Goal: Transaction & Acquisition: Purchase product/service

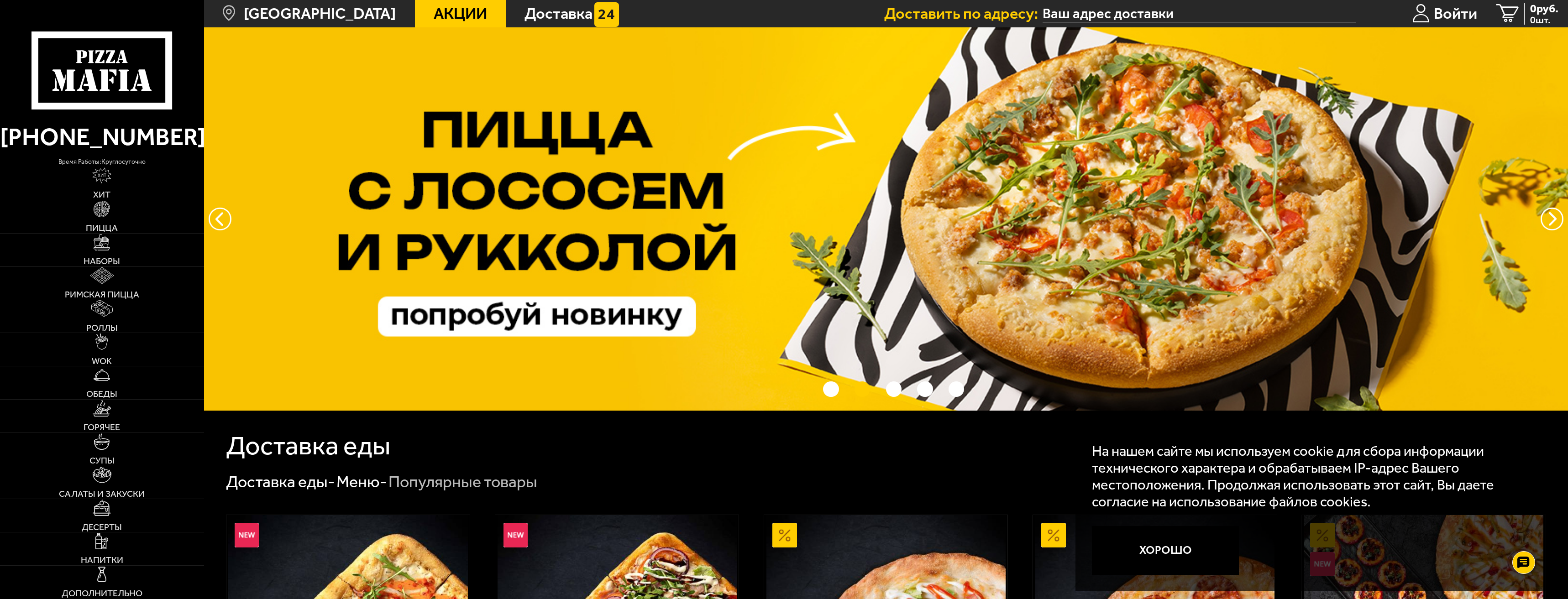
click at [1099, 15] on input "text" at bounding box center [1199, 13] width 313 height 17
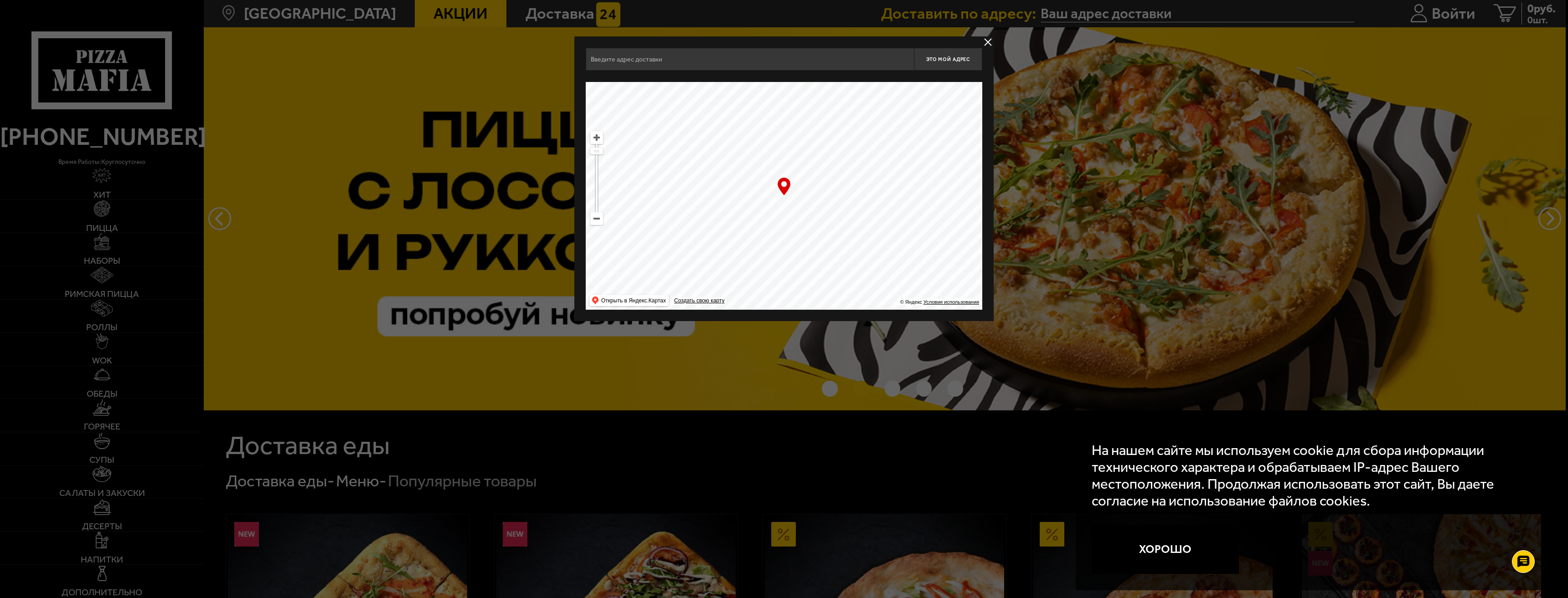
drag, startPoint x: 795, startPoint y: 224, endPoint x: 814, endPoint y: 150, distance: 76.4
click at [814, 150] on ymaps at bounding box center [783, 196] width 396 height 228
drag, startPoint x: 802, startPoint y: 256, endPoint x: 802, endPoint y: 181, distance: 75.0
click at [808, 170] on ymaps at bounding box center [783, 196] width 396 height 228
click at [595, 217] on ymaps at bounding box center [596, 218] width 12 height 12
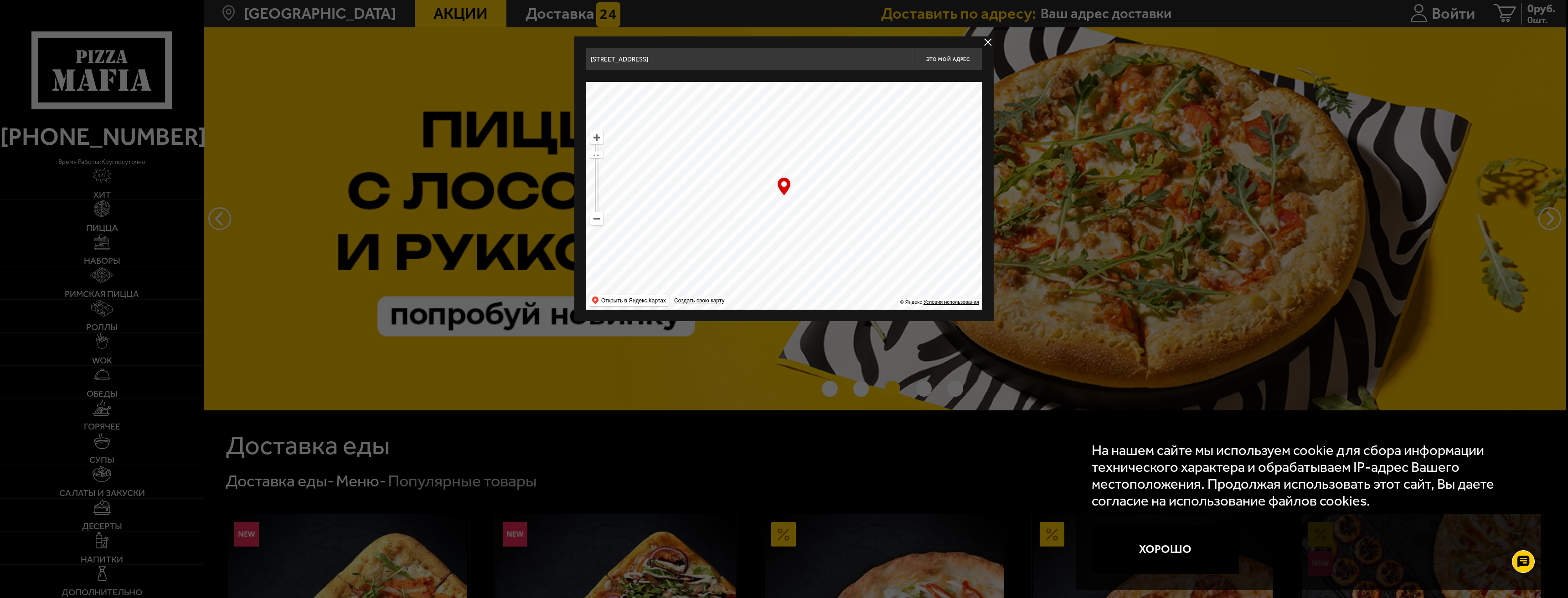
click at [600, 221] on ymaps at bounding box center [596, 218] width 12 height 12
drag, startPoint x: 798, startPoint y: 257, endPoint x: 786, endPoint y: 174, distance: 83.9
click at [786, 175] on ymaps at bounding box center [783, 196] width 396 height 228
drag, startPoint x: 807, startPoint y: 241, endPoint x: 793, endPoint y: 159, distance: 83.2
click at [794, 164] on ymaps at bounding box center [783, 196] width 396 height 228
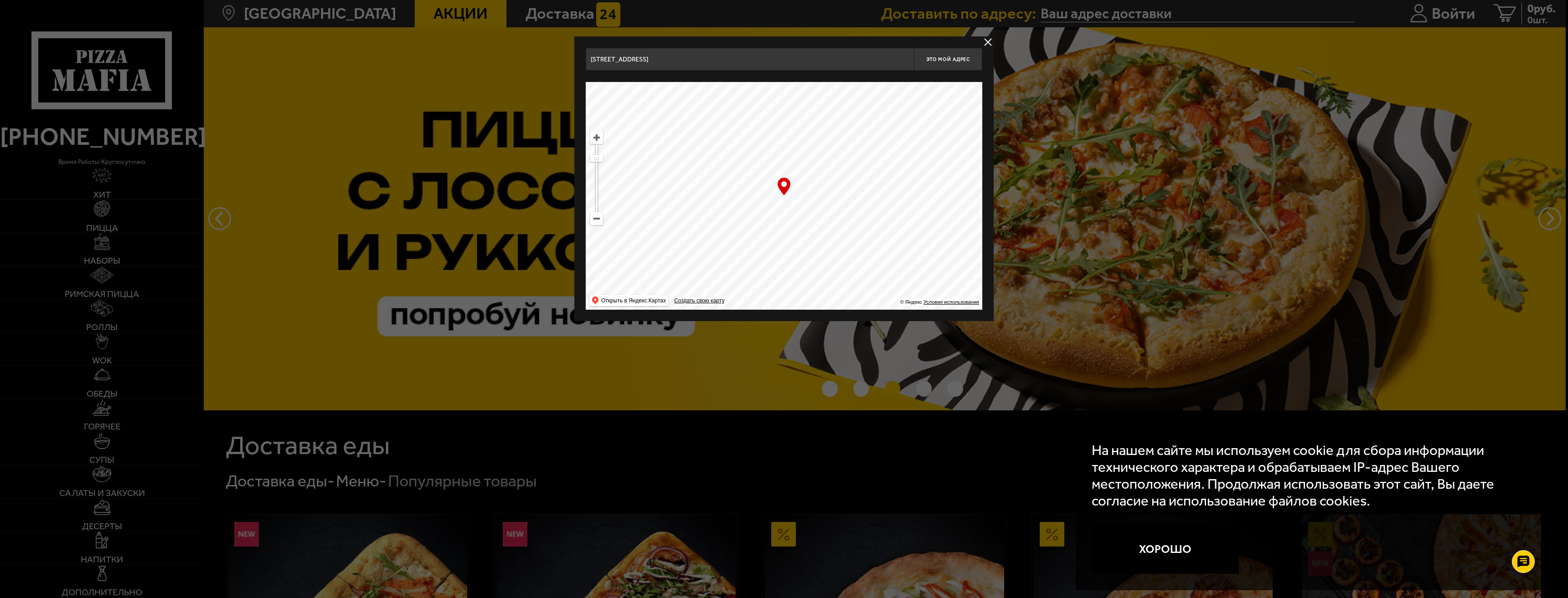
drag, startPoint x: 788, startPoint y: 218, endPoint x: 789, endPoint y: 151, distance: 67.0
click at [788, 145] on ymaps at bounding box center [783, 196] width 396 height 228
drag, startPoint x: 805, startPoint y: 224, endPoint x: 823, endPoint y: 173, distance: 54.1
click at [824, 173] on ymaps at bounding box center [783, 196] width 396 height 228
click at [598, 214] on ymaps at bounding box center [596, 218] width 12 height 12
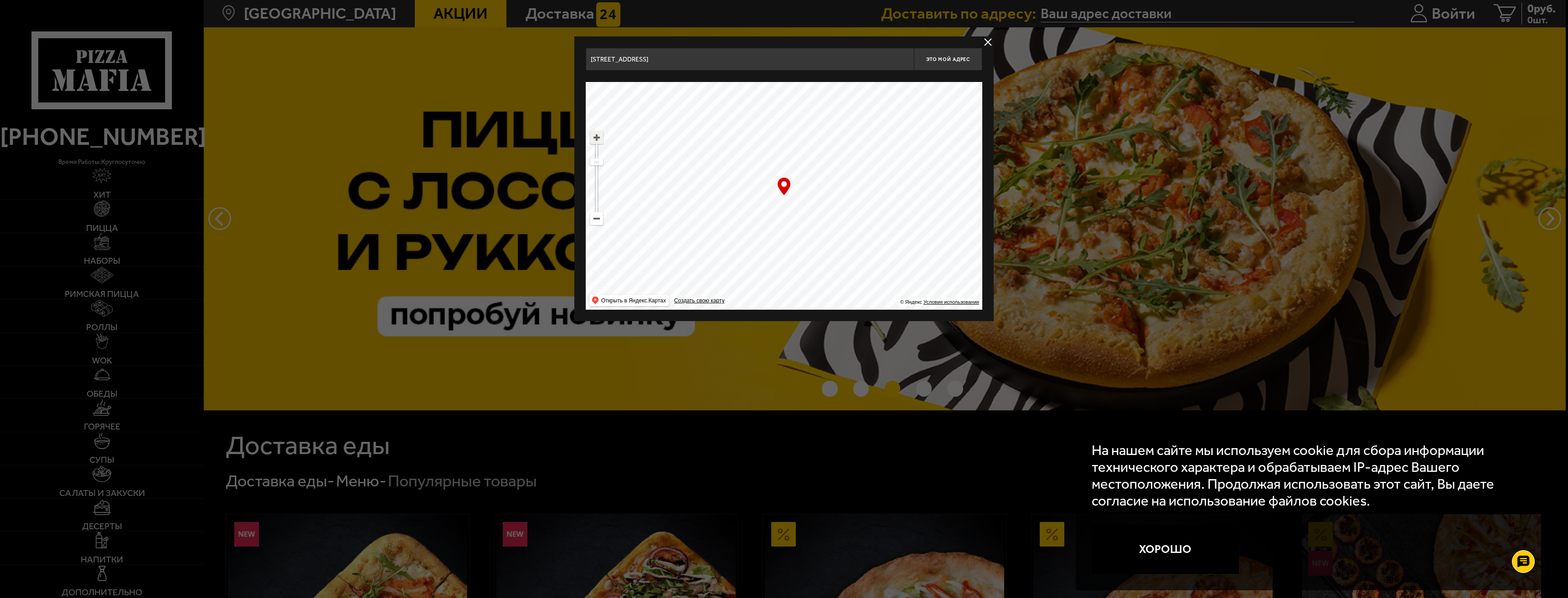
click at [598, 136] on ymaps at bounding box center [596, 137] width 12 height 12
drag, startPoint x: 837, startPoint y: 186, endPoint x: 779, endPoint y: 246, distance: 83.5
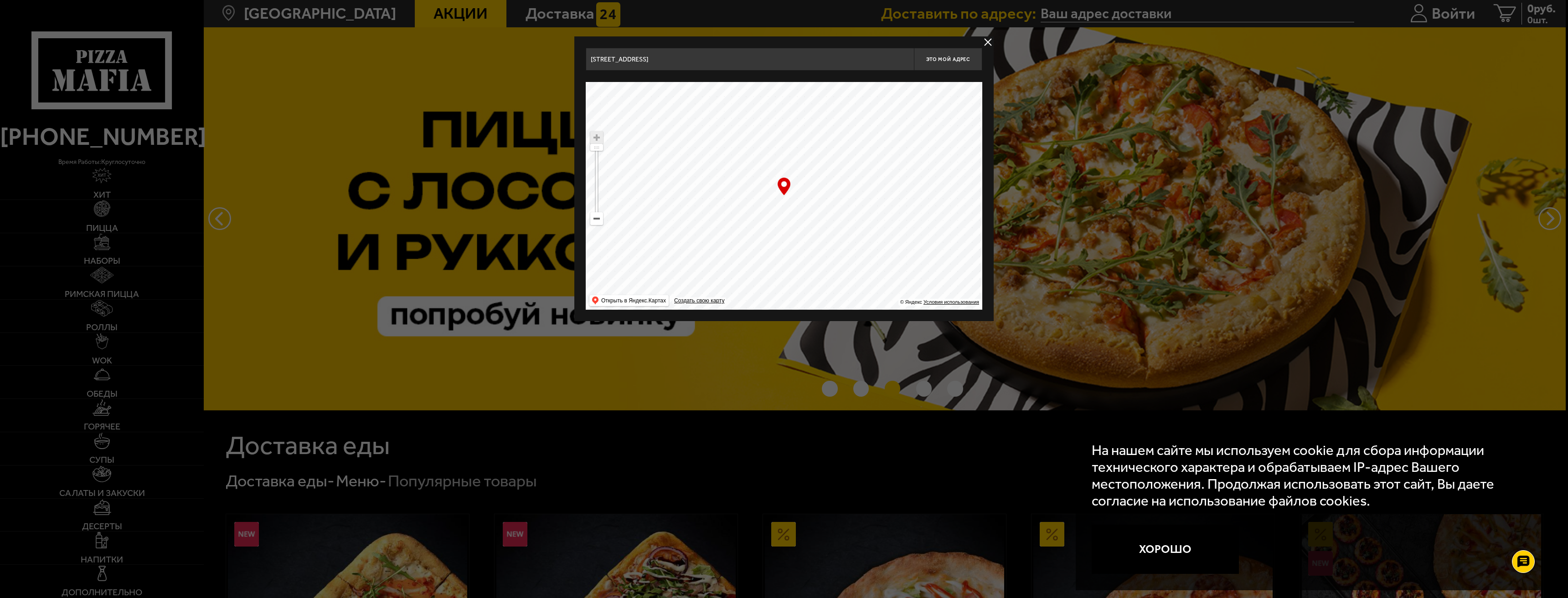
click at [779, 246] on ymaps at bounding box center [783, 196] width 396 height 228
type input "Московский проспект, 186"
click at [945, 57] on span "Это мой адрес" at bounding box center [948, 60] width 44 height 6
type input "Московский проспект, 186"
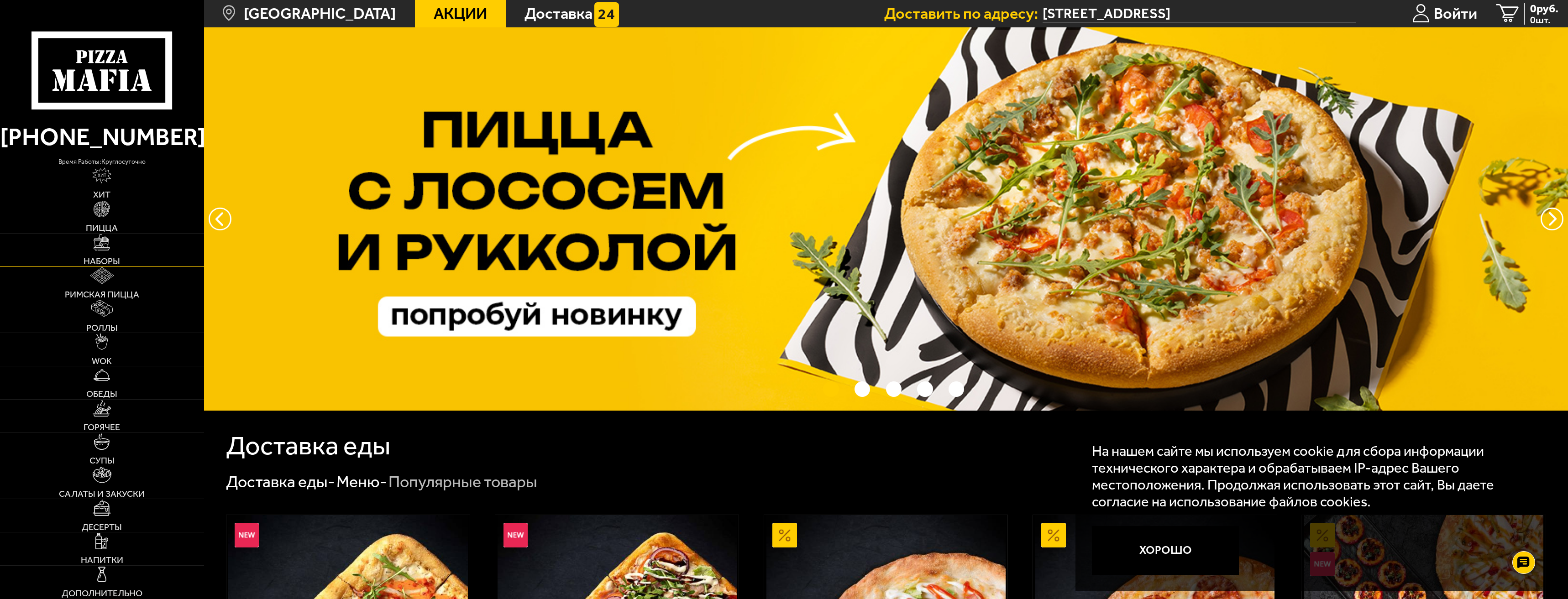
click at [109, 250] on img at bounding box center [102, 242] width 16 height 16
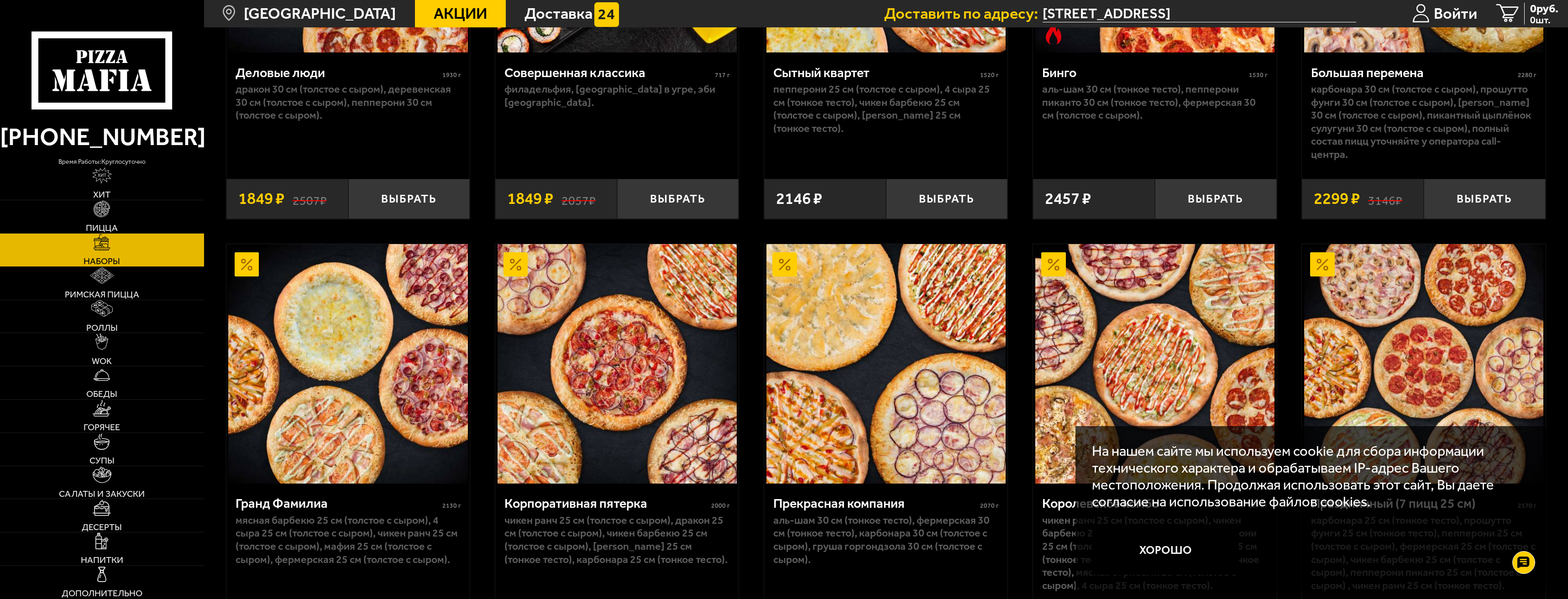
scroll to position [2068, 0]
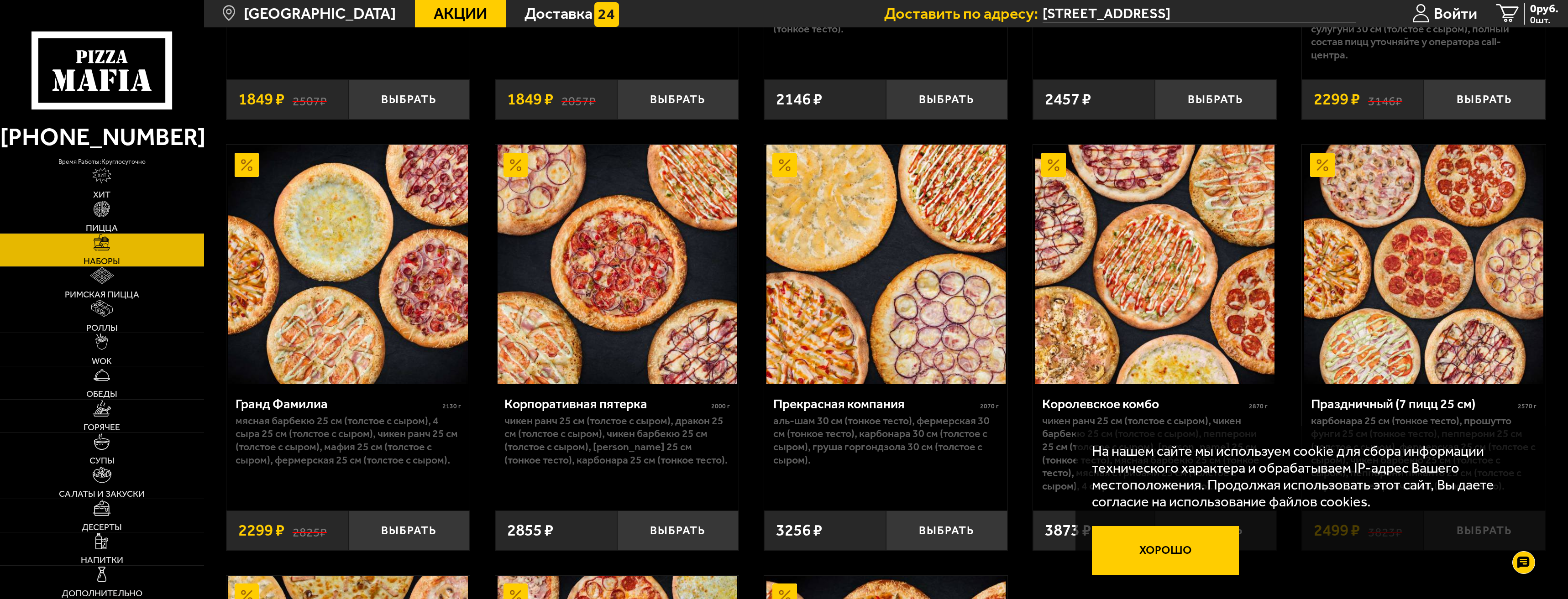
click at [1178, 546] on button "Хорошо" at bounding box center [1165, 550] width 147 height 49
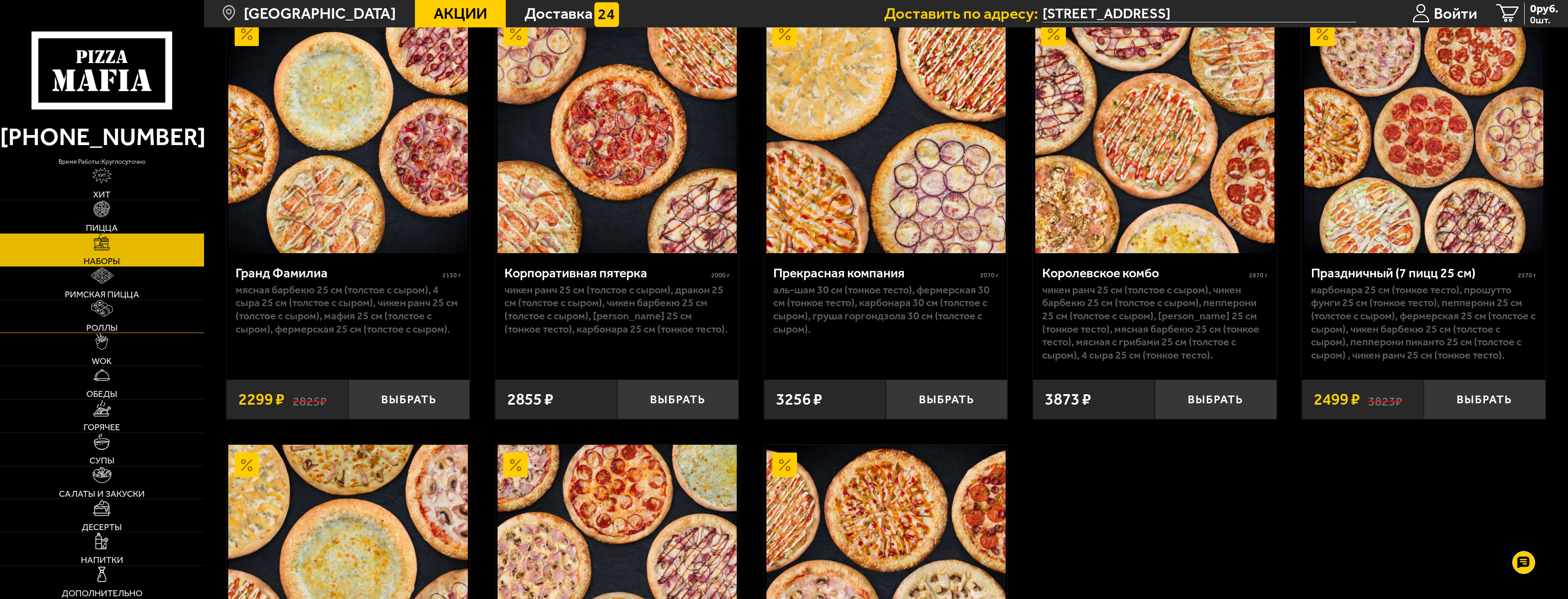
scroll to position [2221, 0]
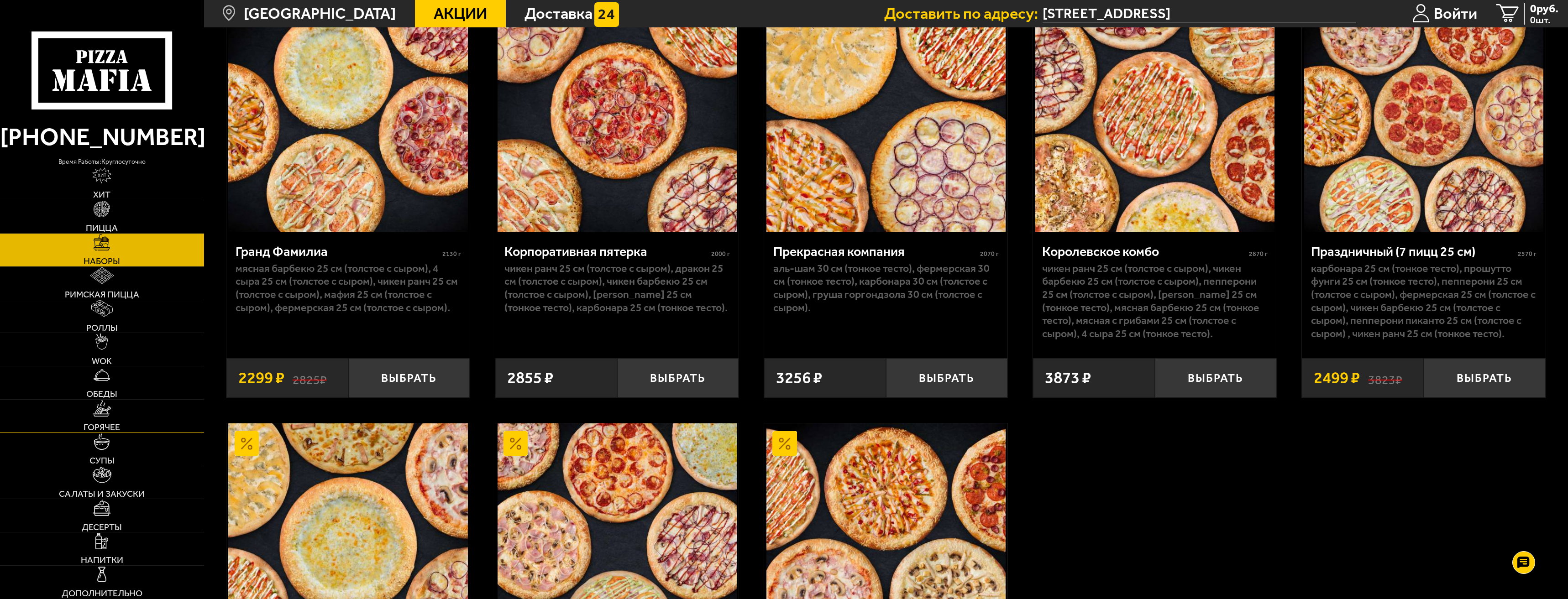
click at [134, 414] on link "Горячее" at bounding box center [102, 416] width 204 height 33
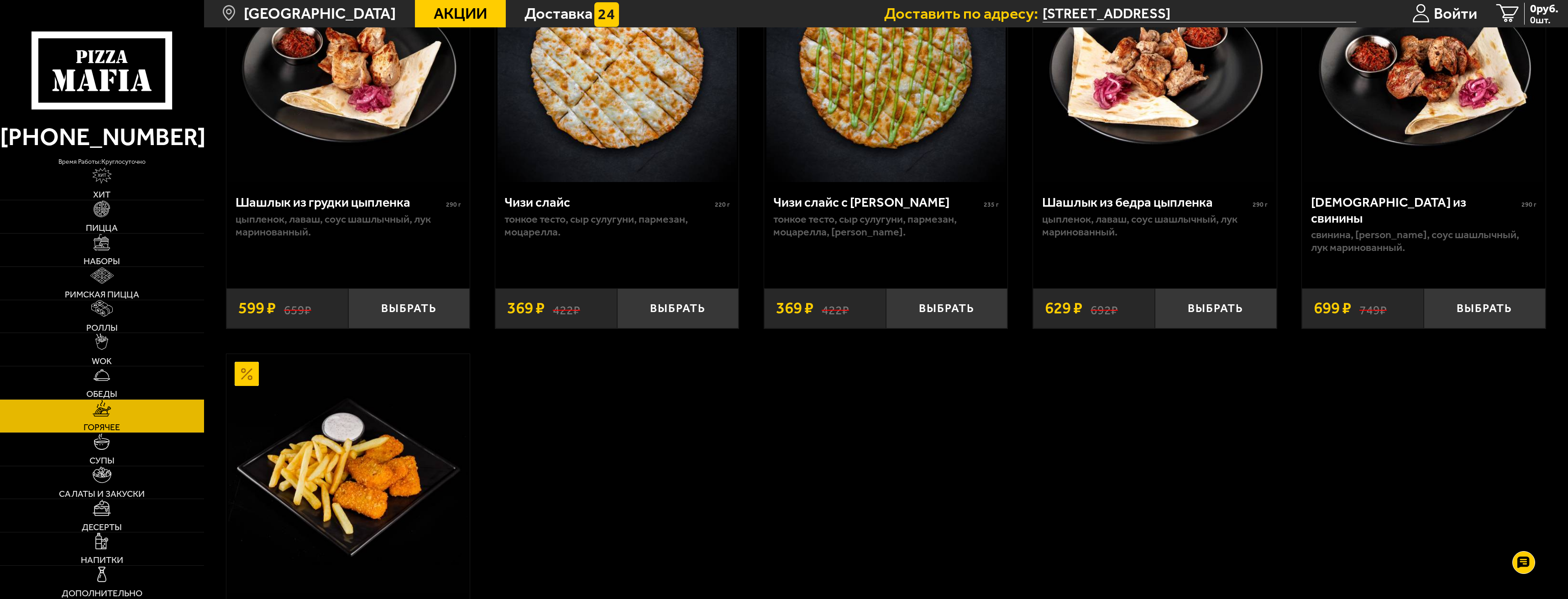
scroll to position [1095, 0]
click at [137, 386] on link "Обеды" at bounding box center [102, 383] width 204 height 33
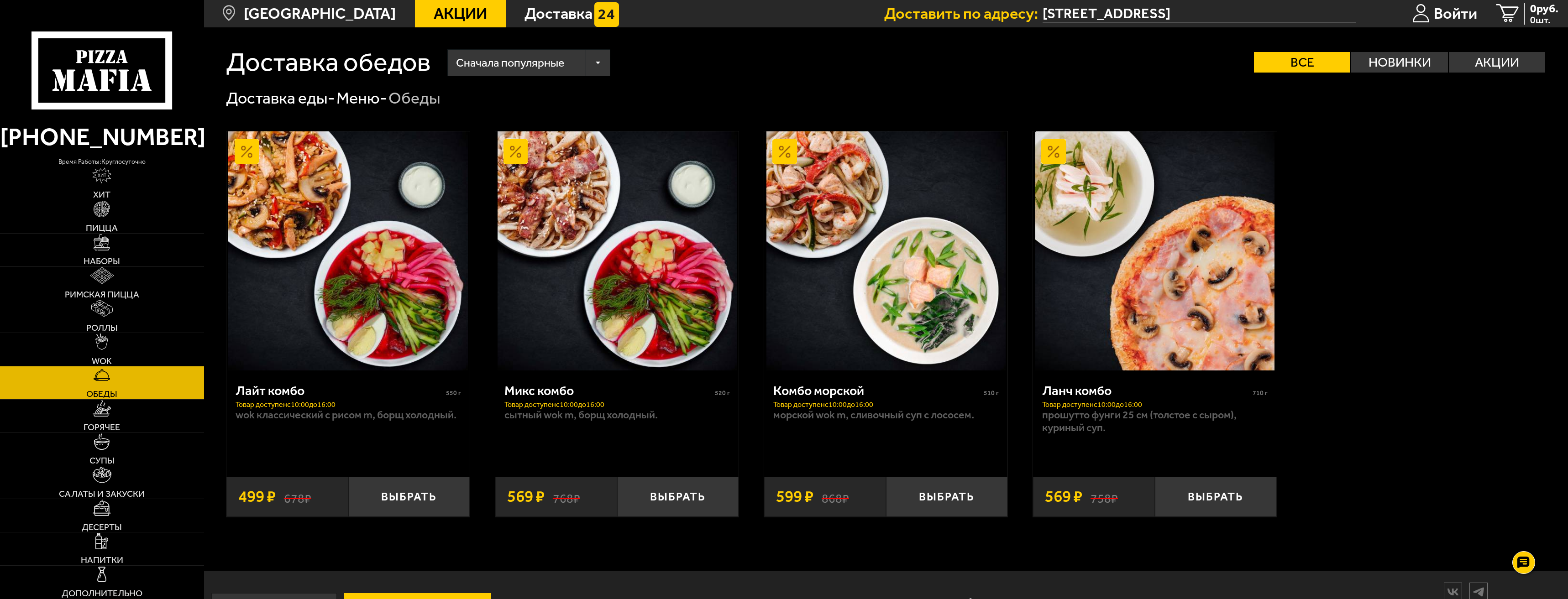
scroll to position [41, 0]
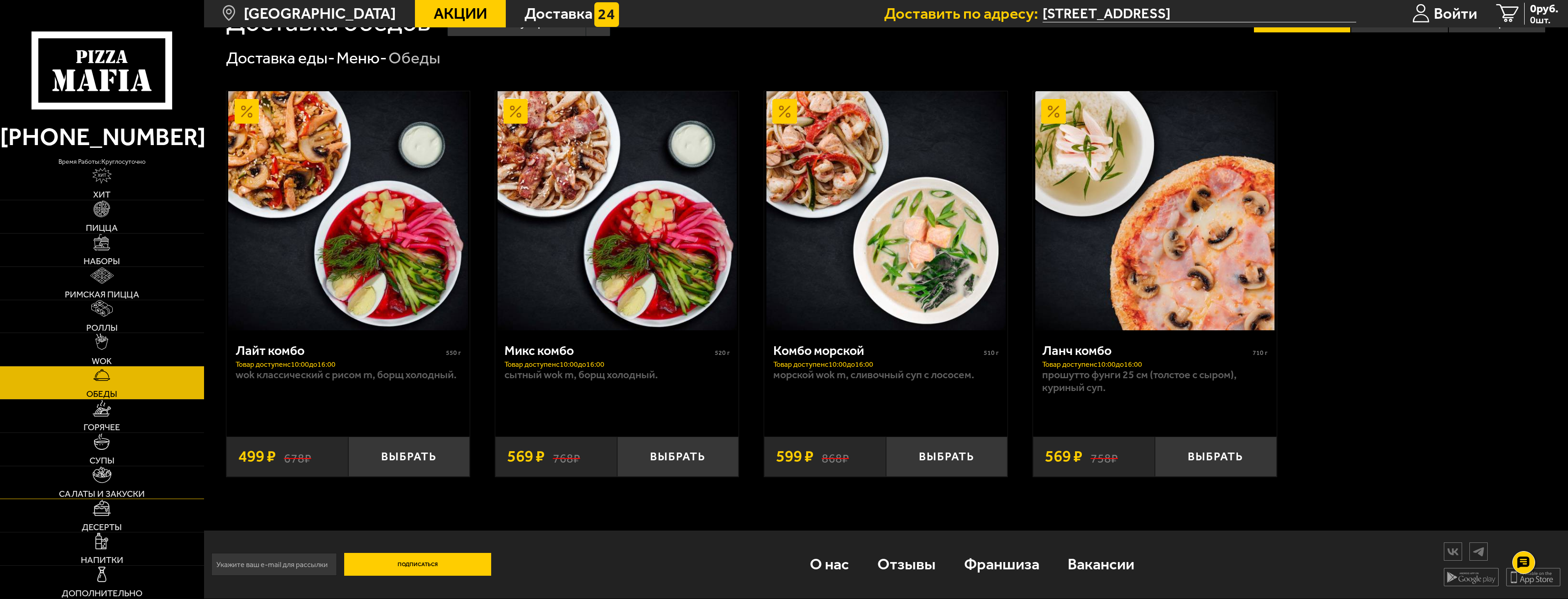
click at [135, 481] on link "Салаты и закуски" at bounding box center [102, 483] width 204 height 33
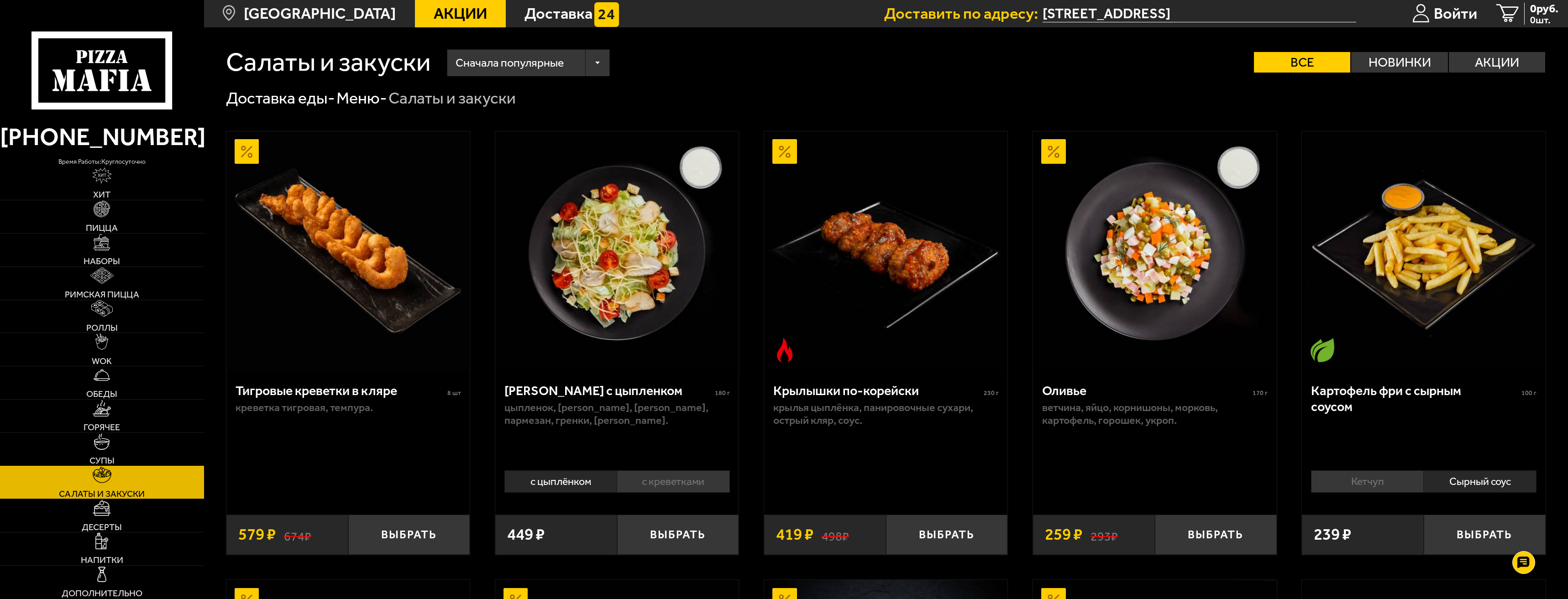
click at [141, 447] on link "Супы" at bounding box center [102, 450] width 204 height 33
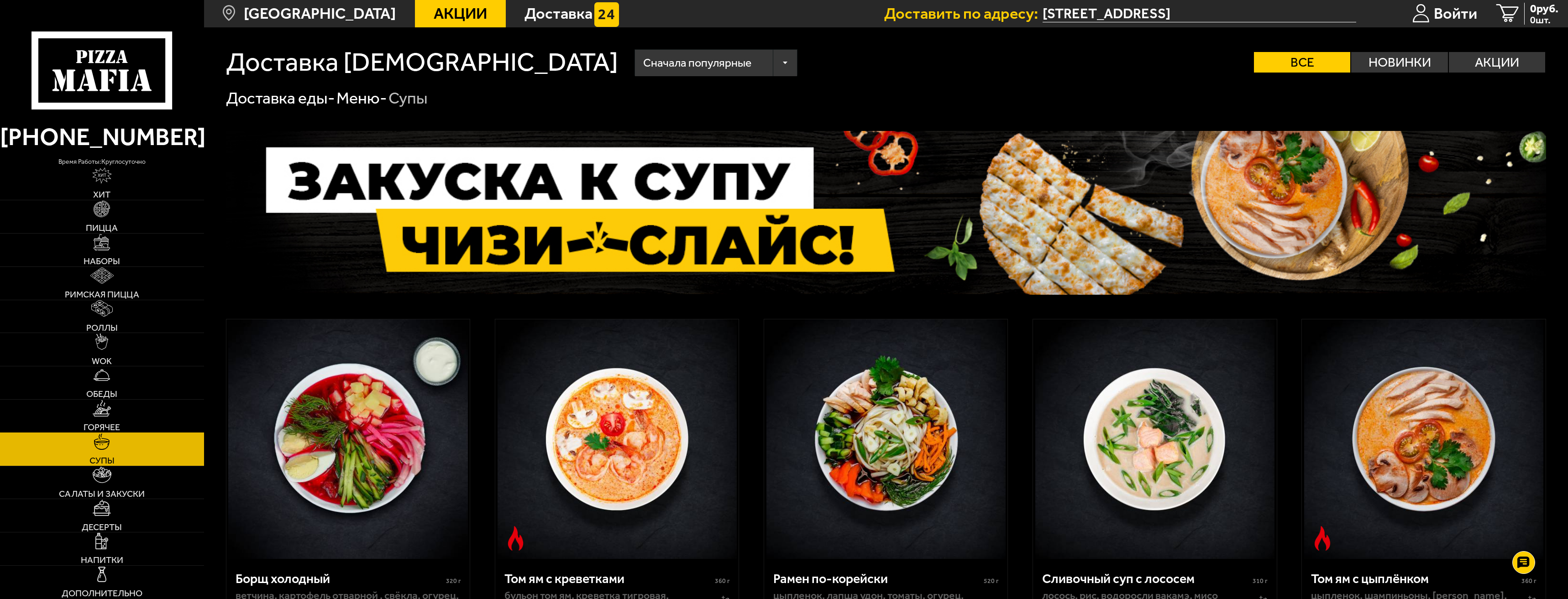
click at [137, 408] on link "Горячее" at bounding box center [102, 416] width 204 height 33
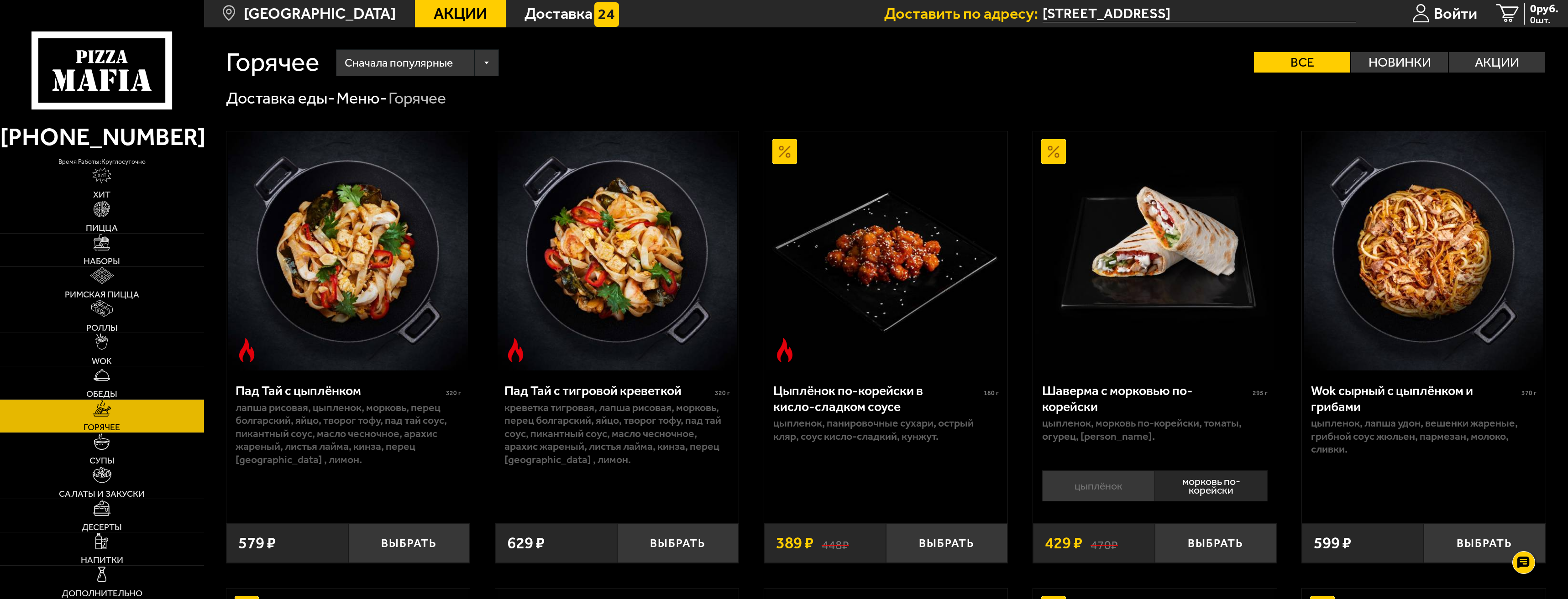
click at [137, 278] on link "Римская пицца" at bounding box center [102, 283] width 204 height 33
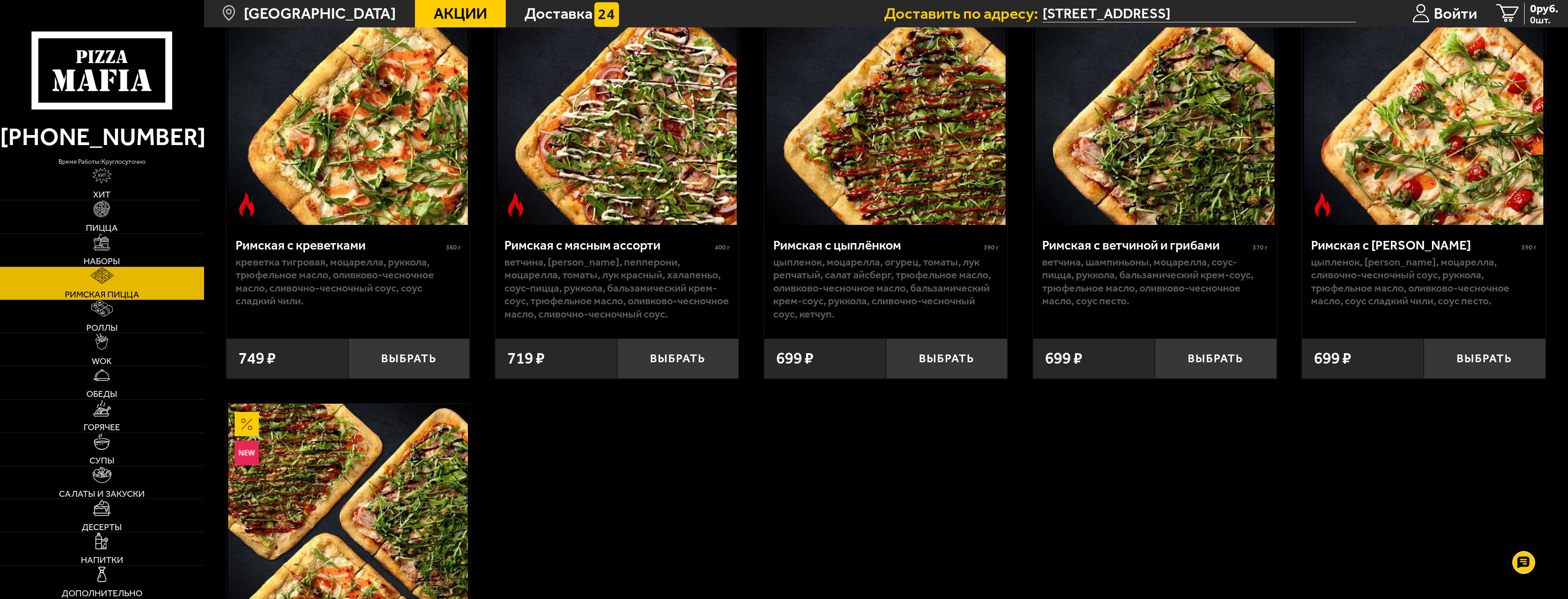
scroll to position [152, 0]
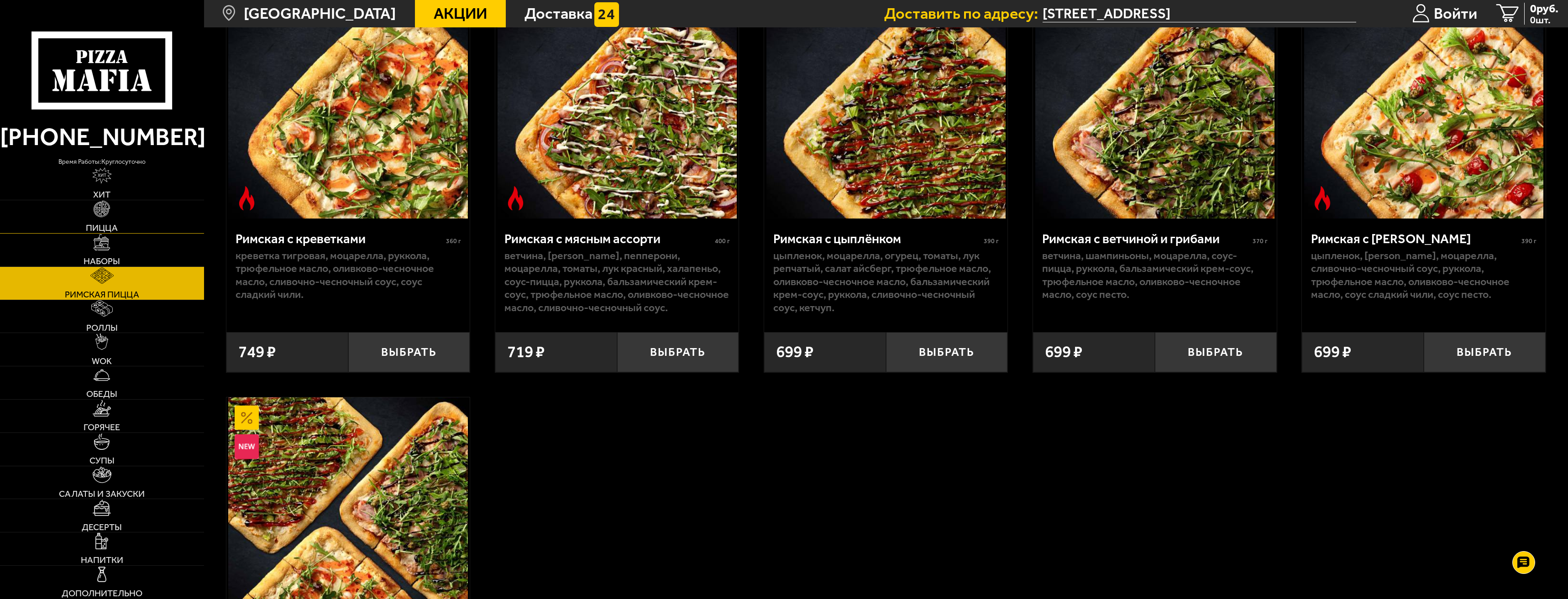
click at [134, 216] on link "Пицца" at bounding box center [102, 217] width 204 height 33
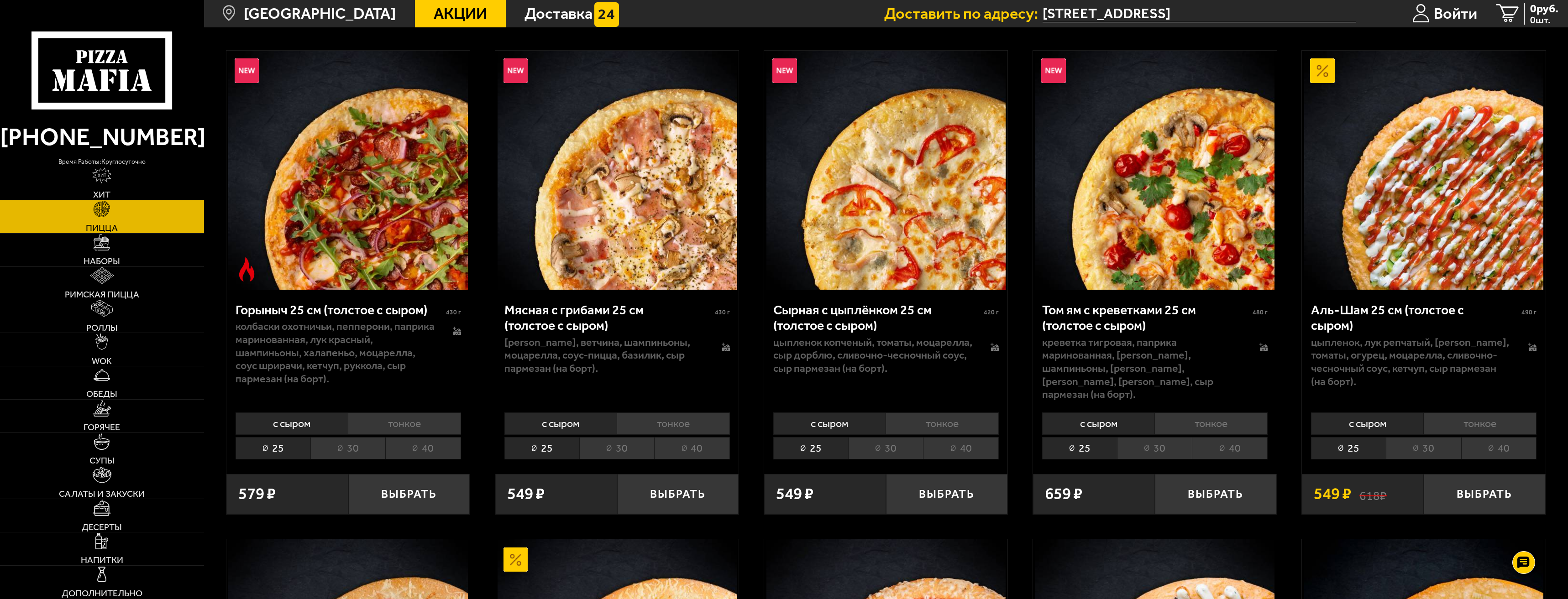
scroll to position [609, 0]
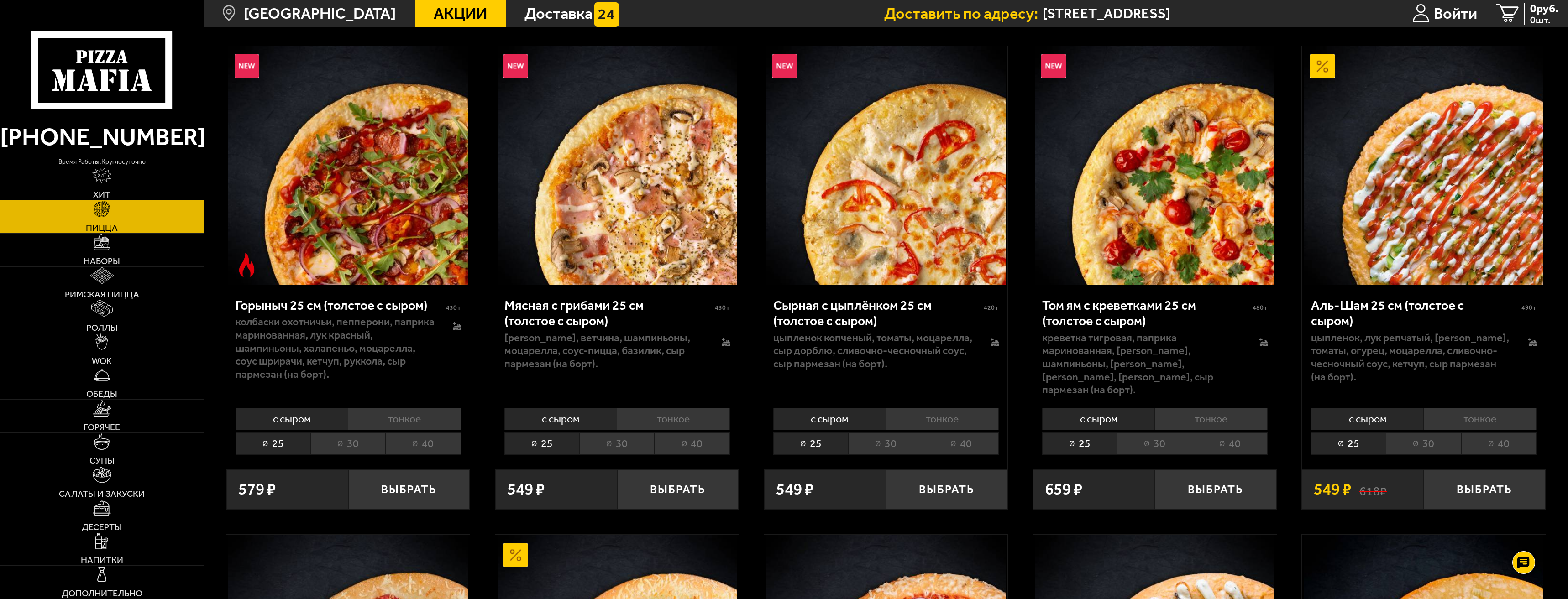
click at [1481, 416] on li "тонкое" at bounding box center [1480, 419] width 113 height 23
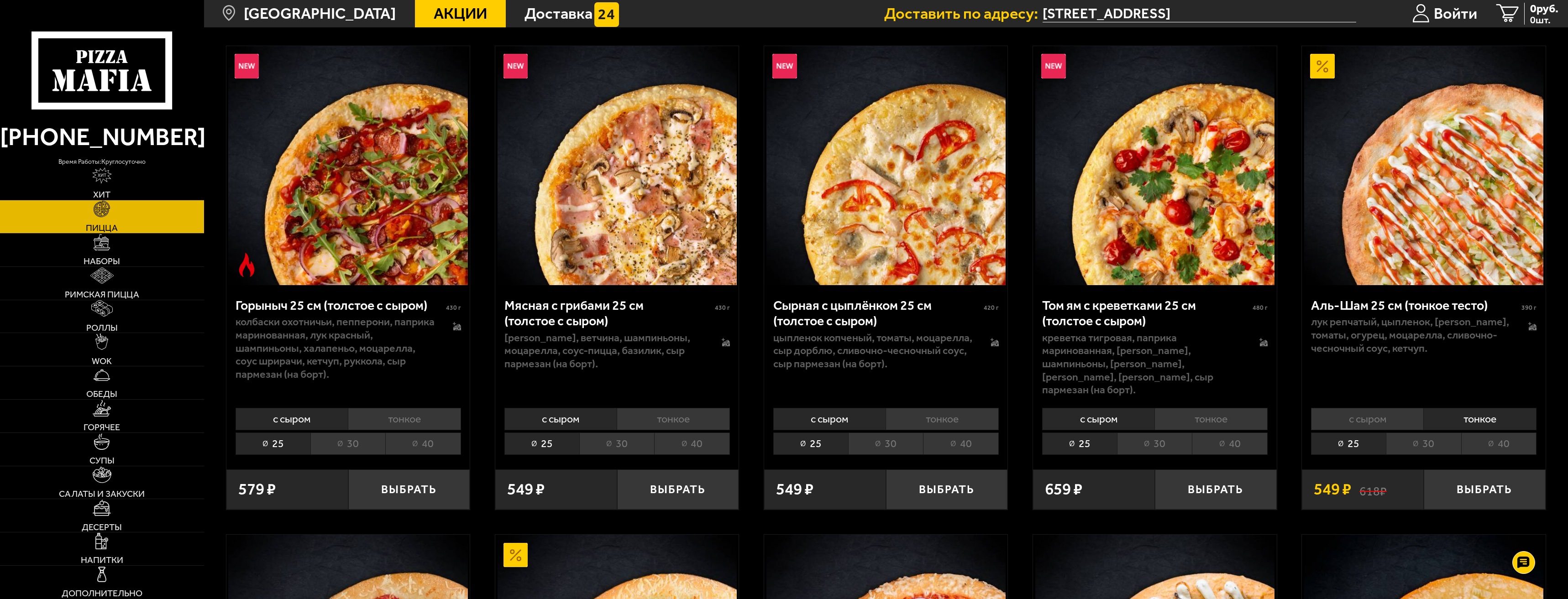
click at [1372, 417] on li "с сыром" at bounding box center [1367, 419] width 113 height 23
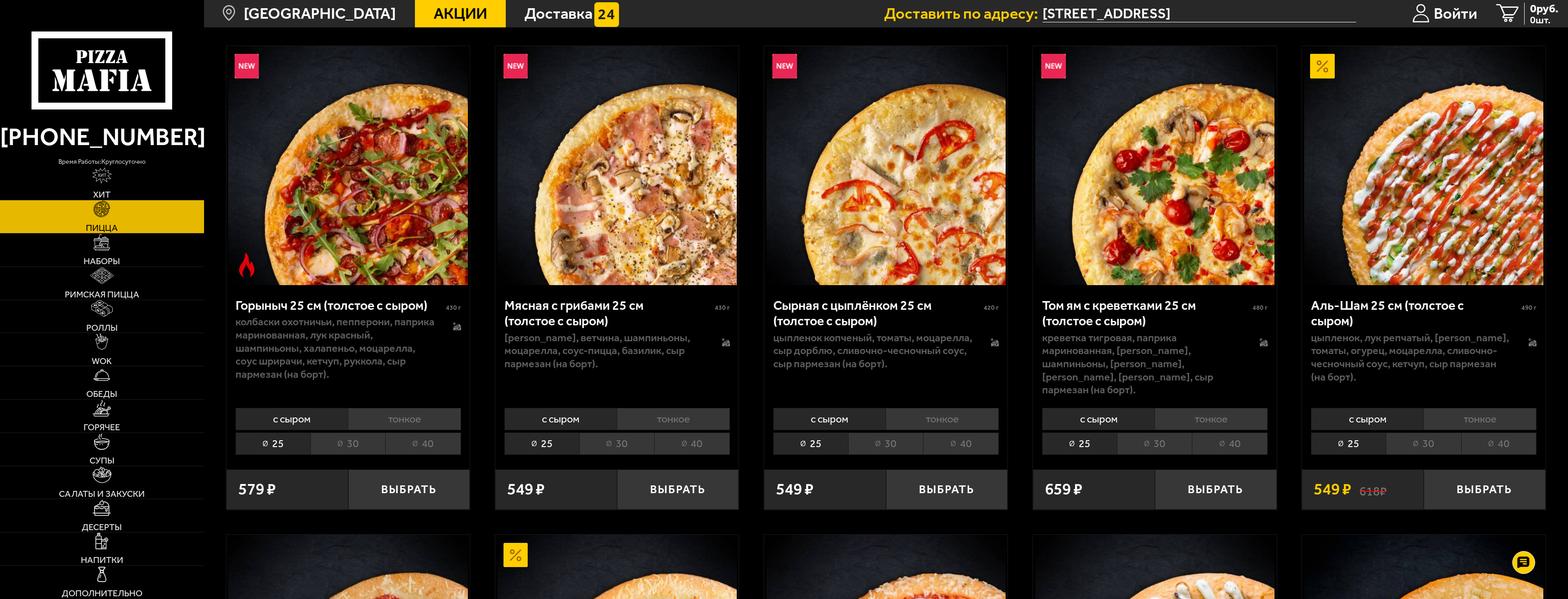
click at [1472, 419] on li "тонкое" at bounding box center [1480, 419] width 113 height 23
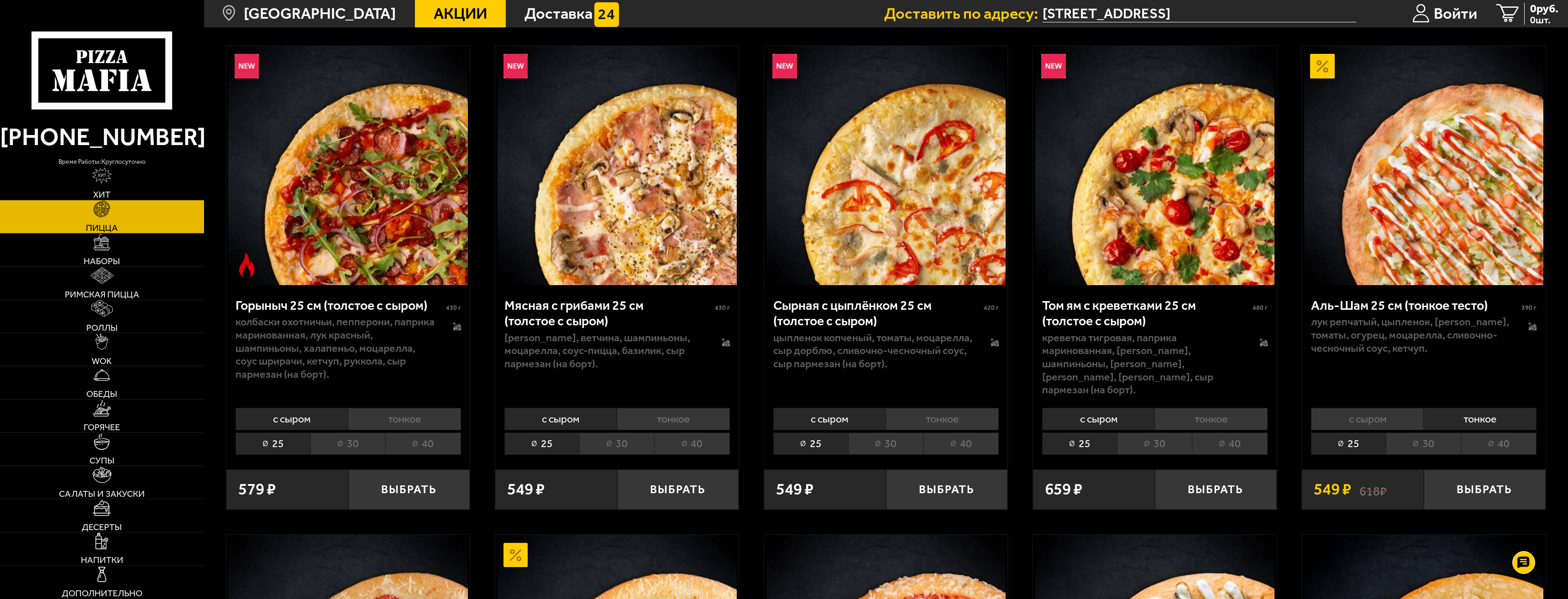
click at [1380, 411] on li "с сыром" at bounding box center [1367, 419] width 113 height 23
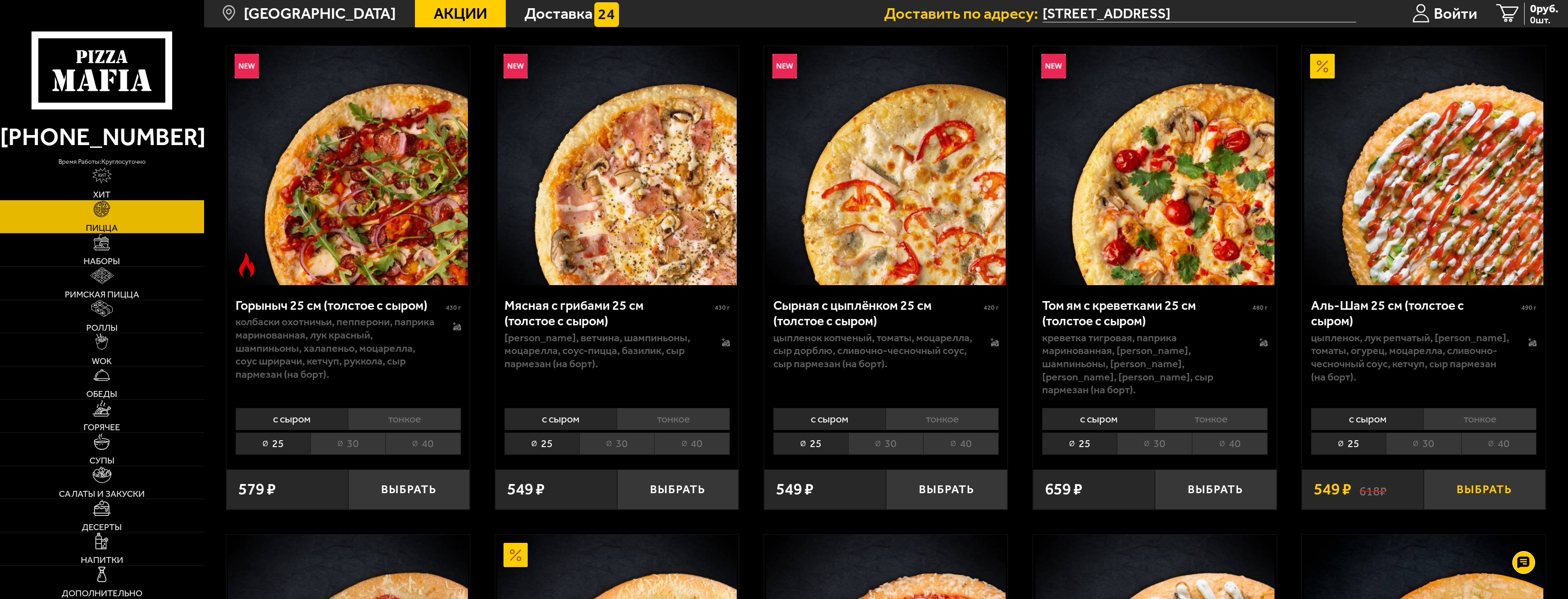
click at [1478, 487] on button "Выбрать" at bounding box center [1485, 490] width 122 height 40
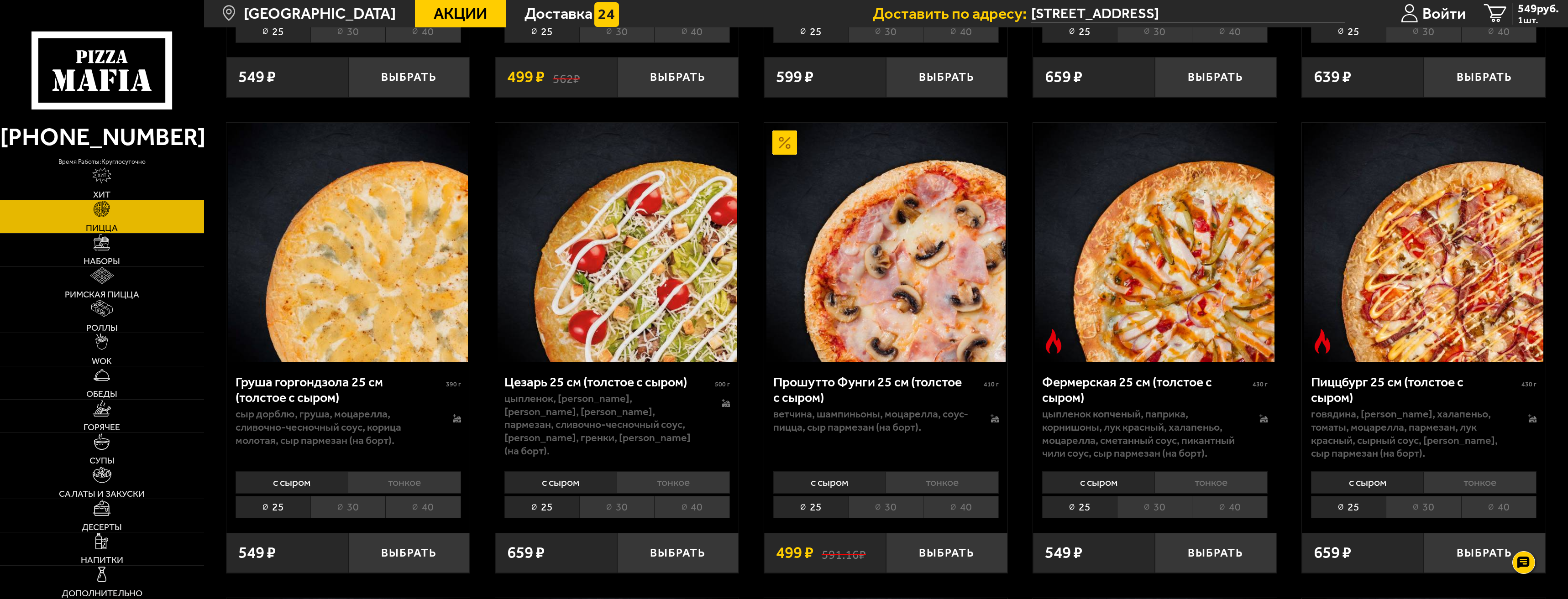
scroll to position [1522, 0]
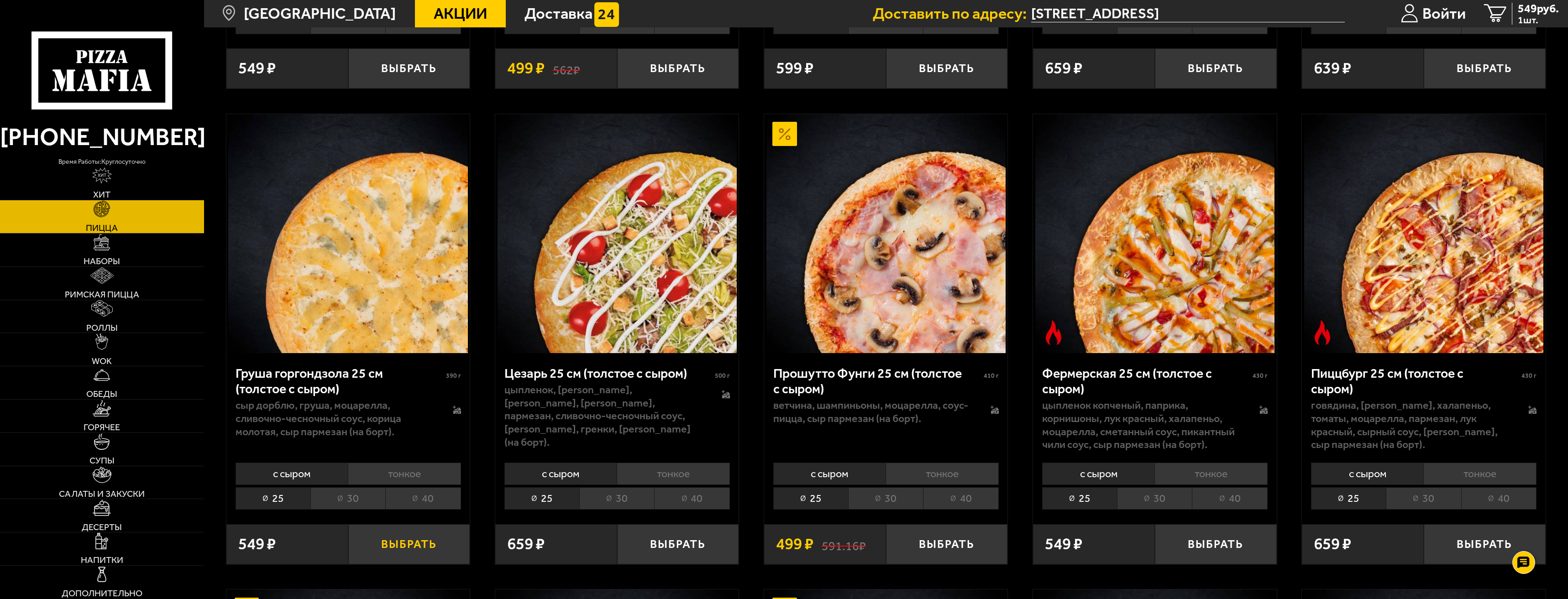
click at [412, 545] on button "Выбрать" at bounding box center [409, 544] width 122 height 40
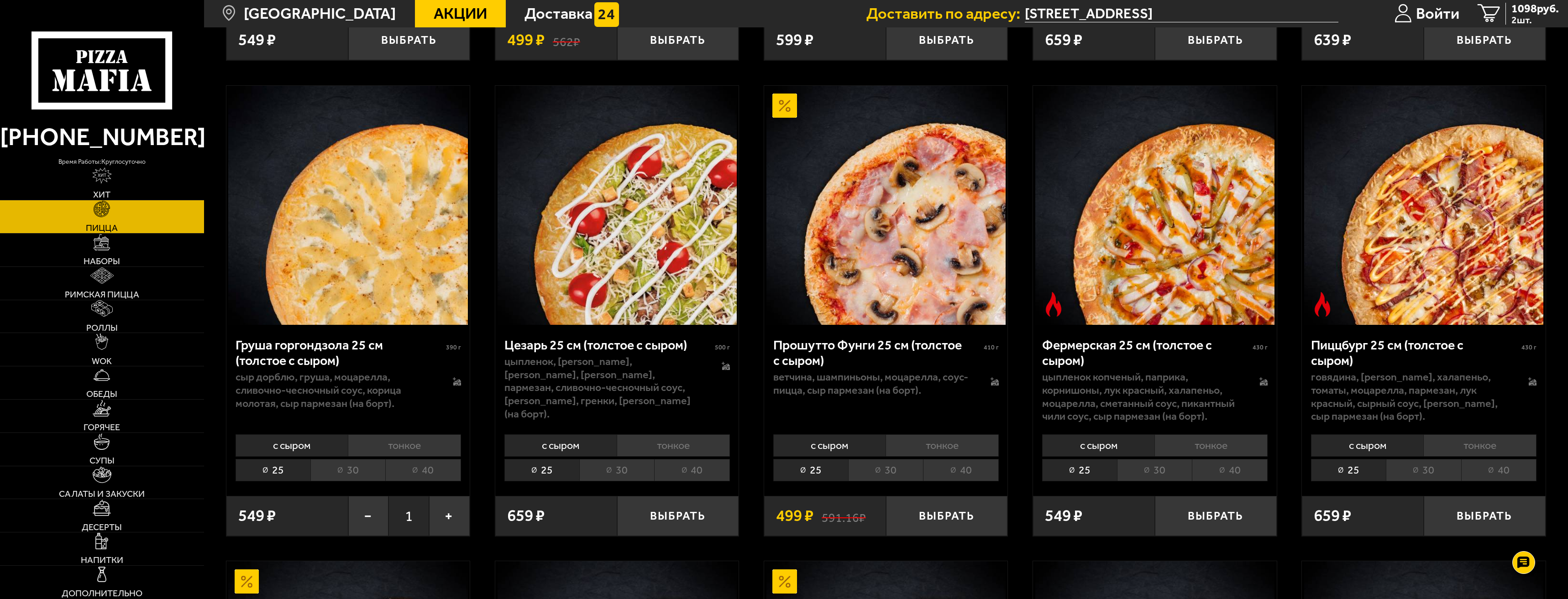
scroll to position [1551, 0]
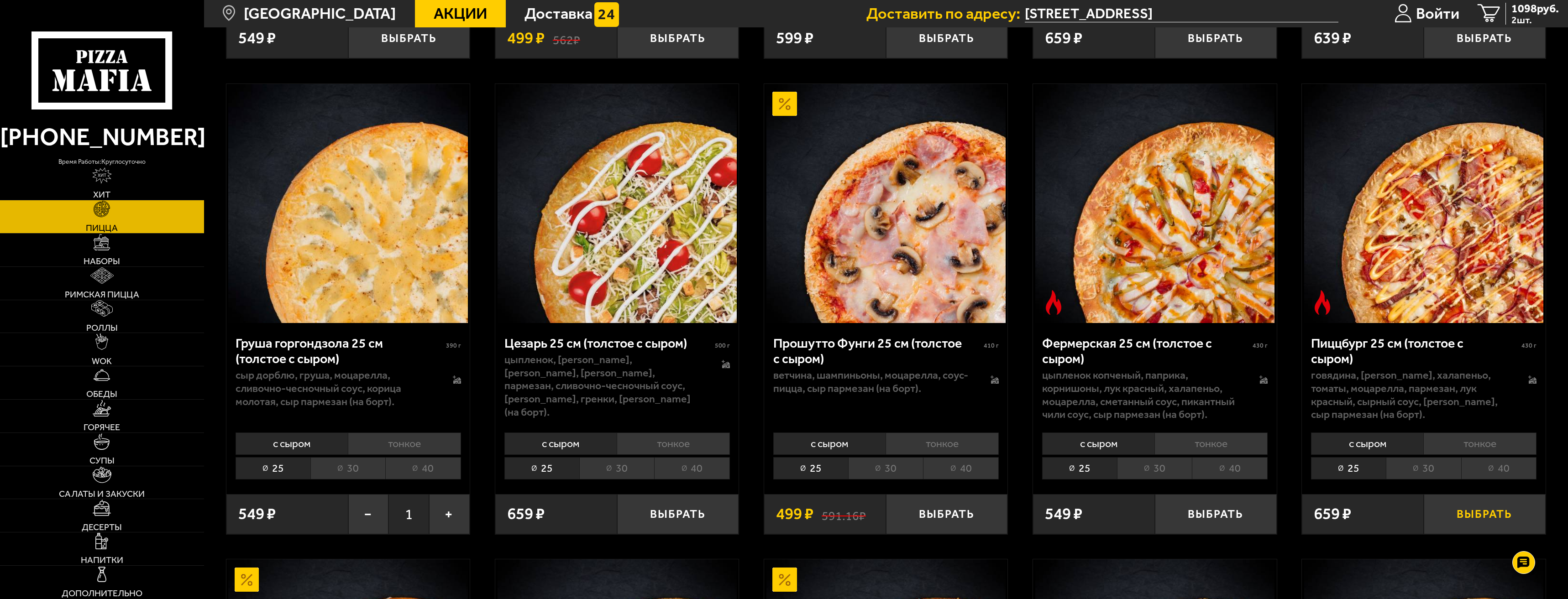
click at [1472, 518] on button "Выбрать" at bounding box center [1485, 514] width 122 height 40
click at [401, 444] on li "тонкое" at bounding box center [405, 444] width 113 height 23
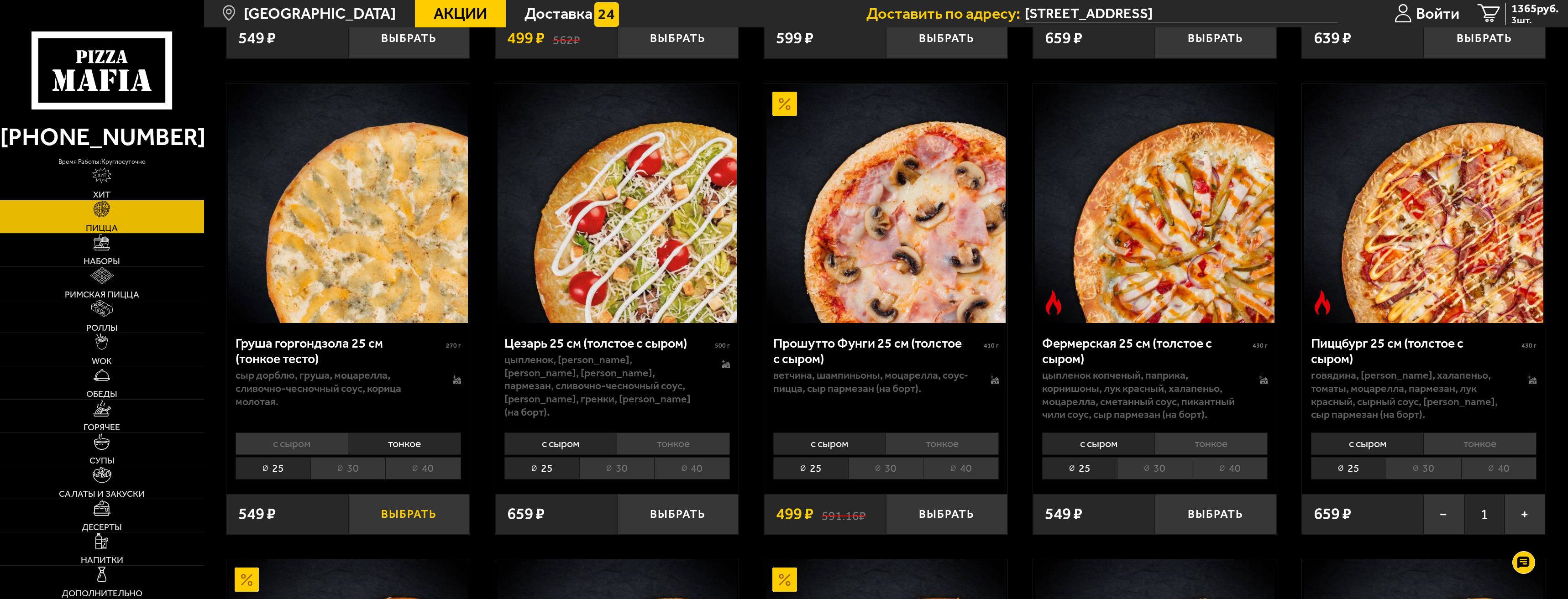
click at [413, 511] on button "Выбрать" at bounding box center [409, 514] width 122 height 40
click at [1535, 14] on span "2024 руб." at bounding box center [1535, 8] width 48 height 12
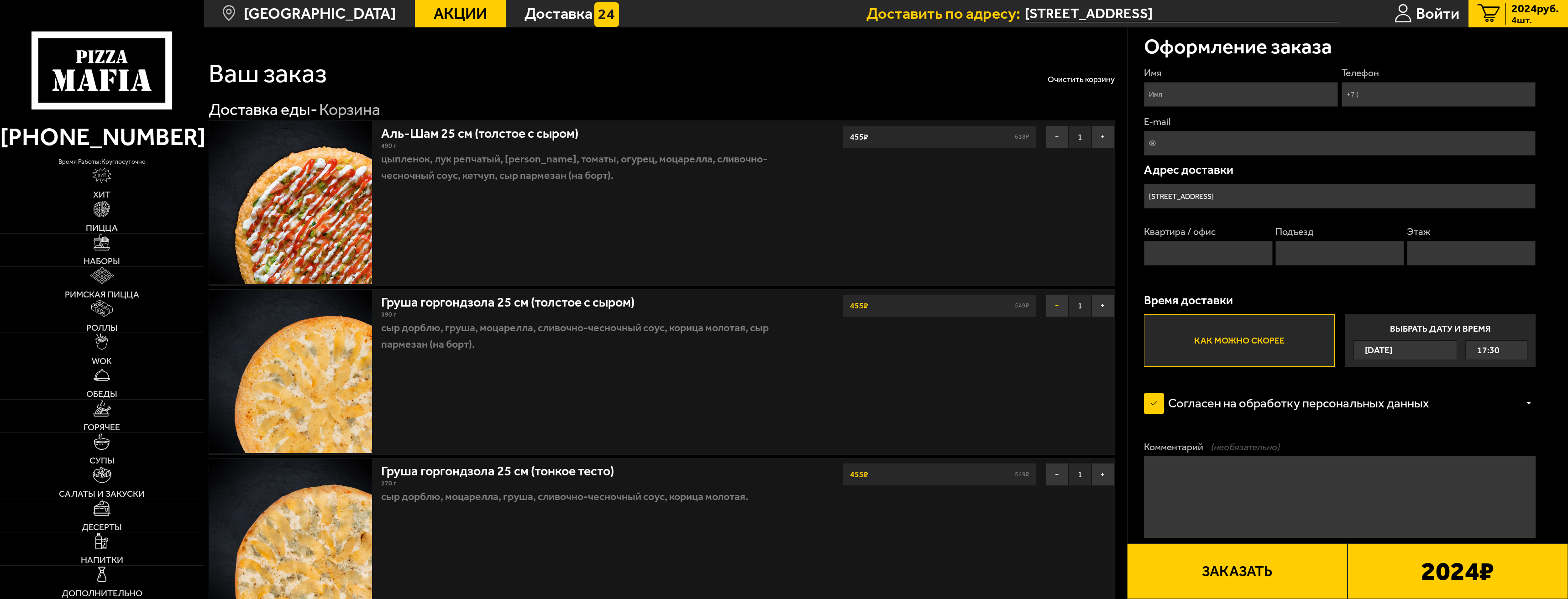
click at [1057, 303] on button "−" at bounding box center [1057, 305] width 23 height 23
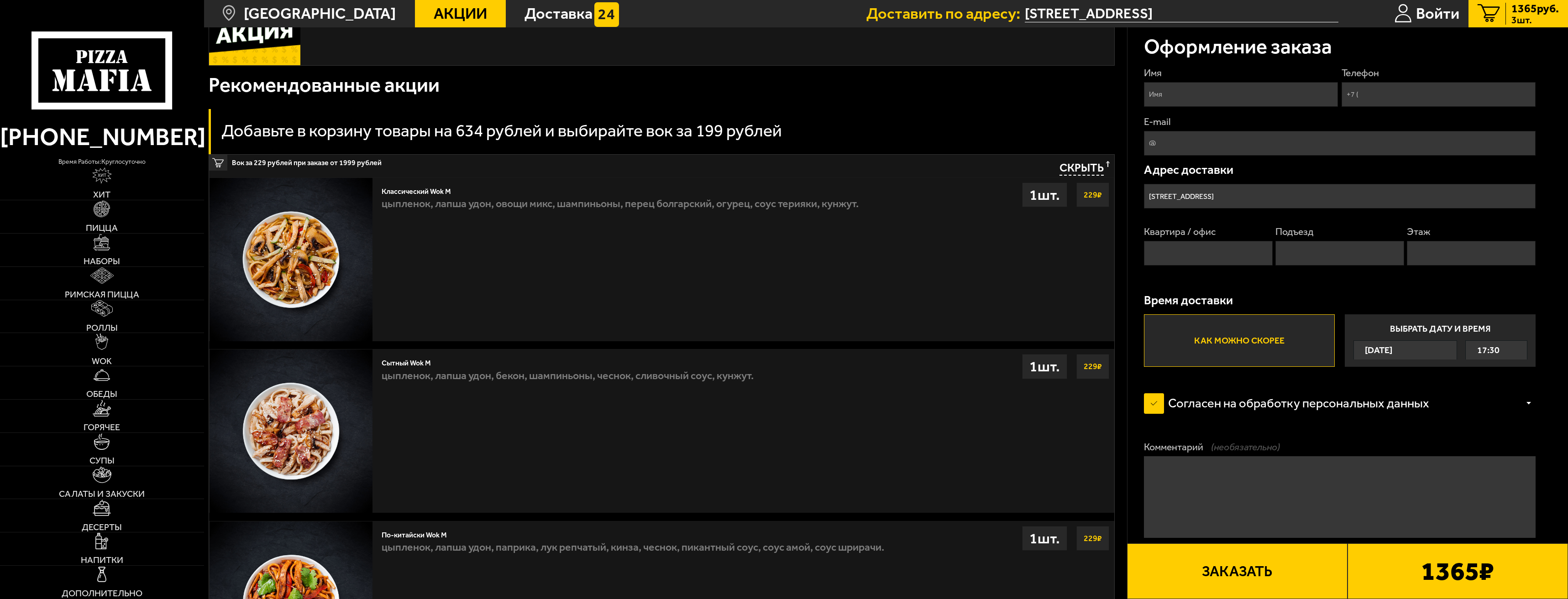
scroll to position [670, 0]
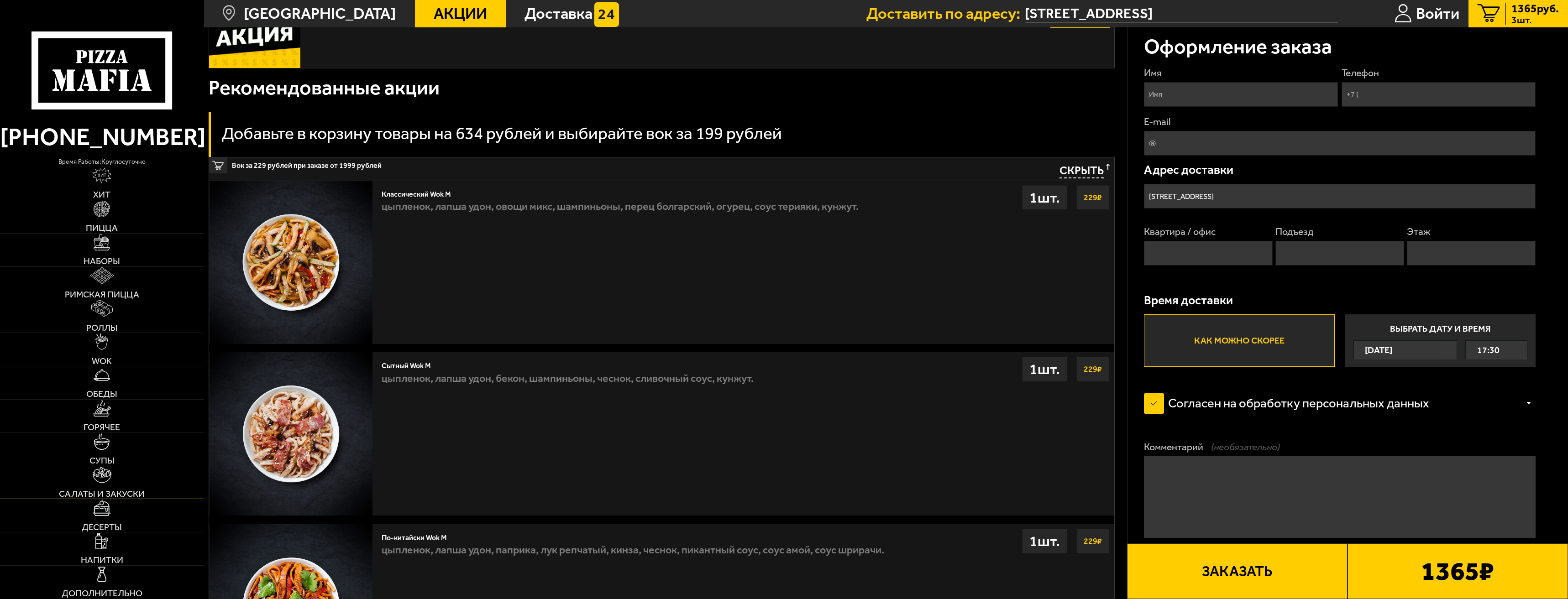
click at [120, 478] on link "Салаты и закуски" at bounding box center [102, 483] width 204 height 33
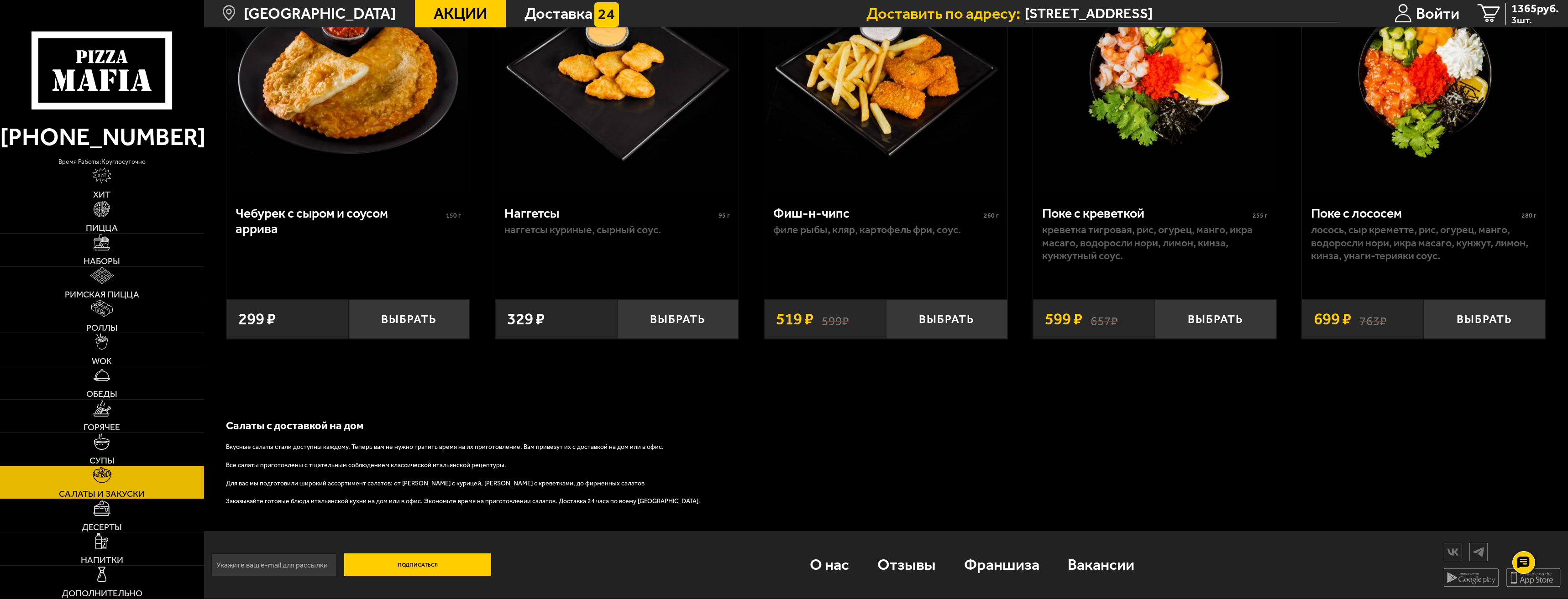
scroll to position [1077, 0]
click at [1529, 15] on span "3 шт." at bounding box center [1535, 20] width 48 height 10
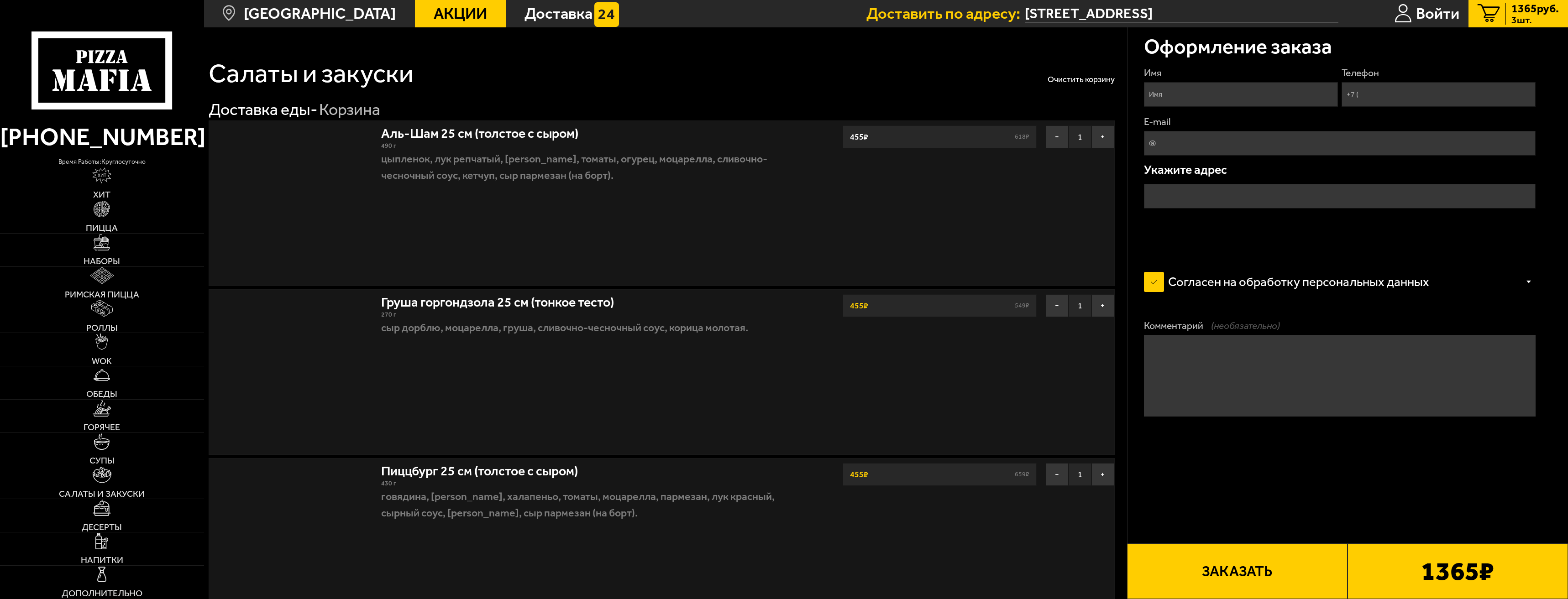
type input "Московский проспект, 186"
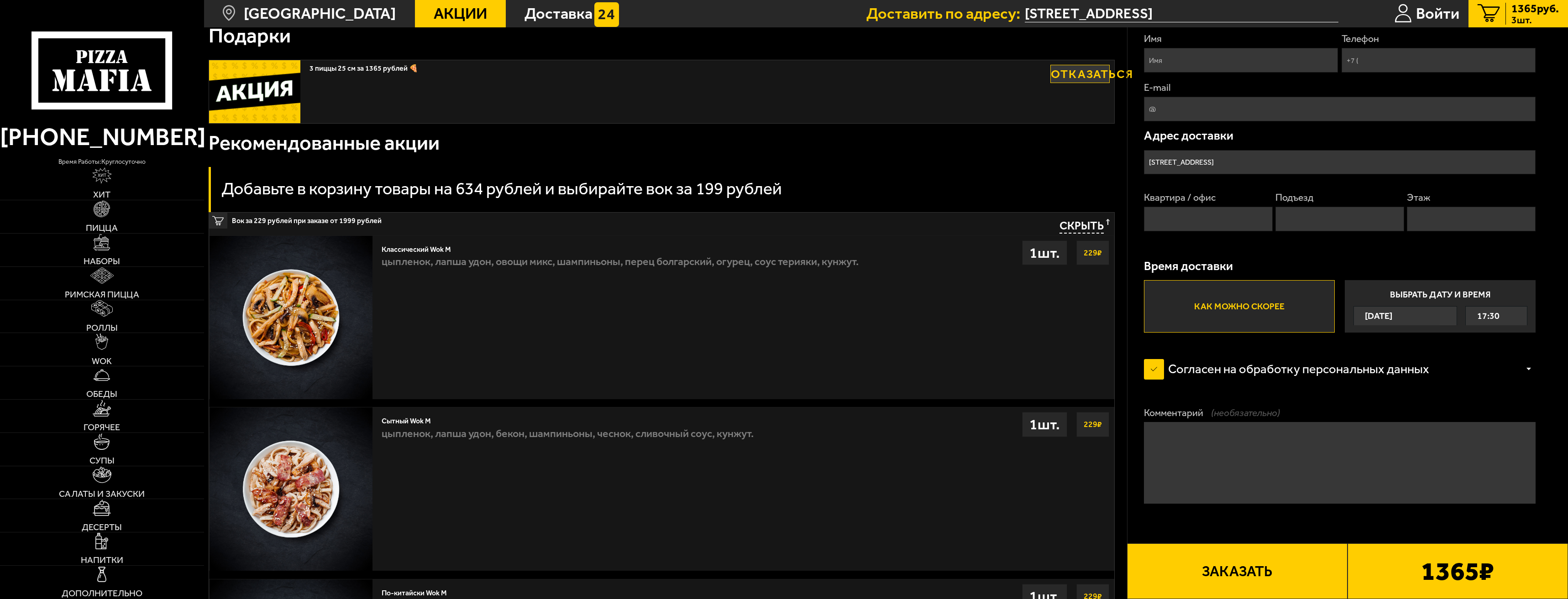
scroll to position [730, 0]
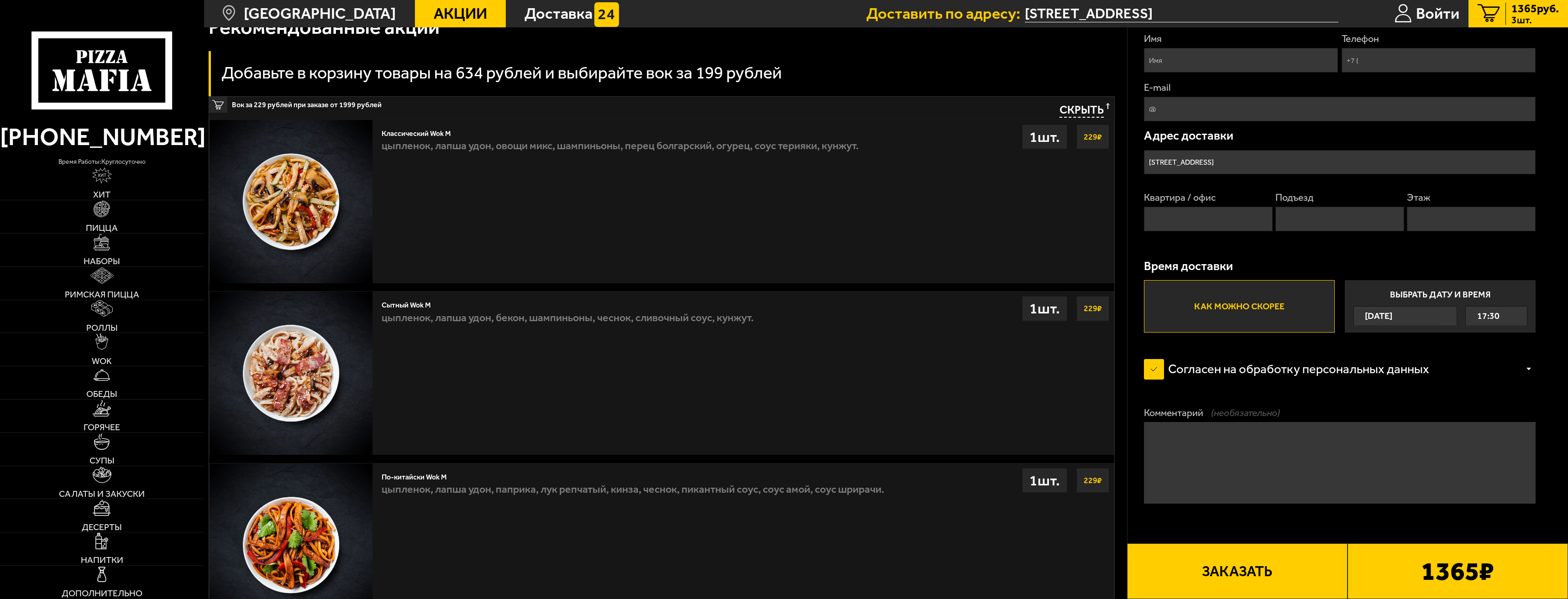
click at [703, 331] on p "цыпленок, лапша удон, бекон, шампиньоны, чеснок, сливочный соус, кунжут." at bounding box center [568, 320] width 372 height 21
click at [1091, 307] on strong "229 ₽" at bounding box center [1092, 308] width 23 height 17
click at [1039, 308] on div "1 шт." at bounding box center [1045, 308] width 45 height 24
click at [112, 355] on link "WOK" at bounding box center [102, 350] width 204 height 33
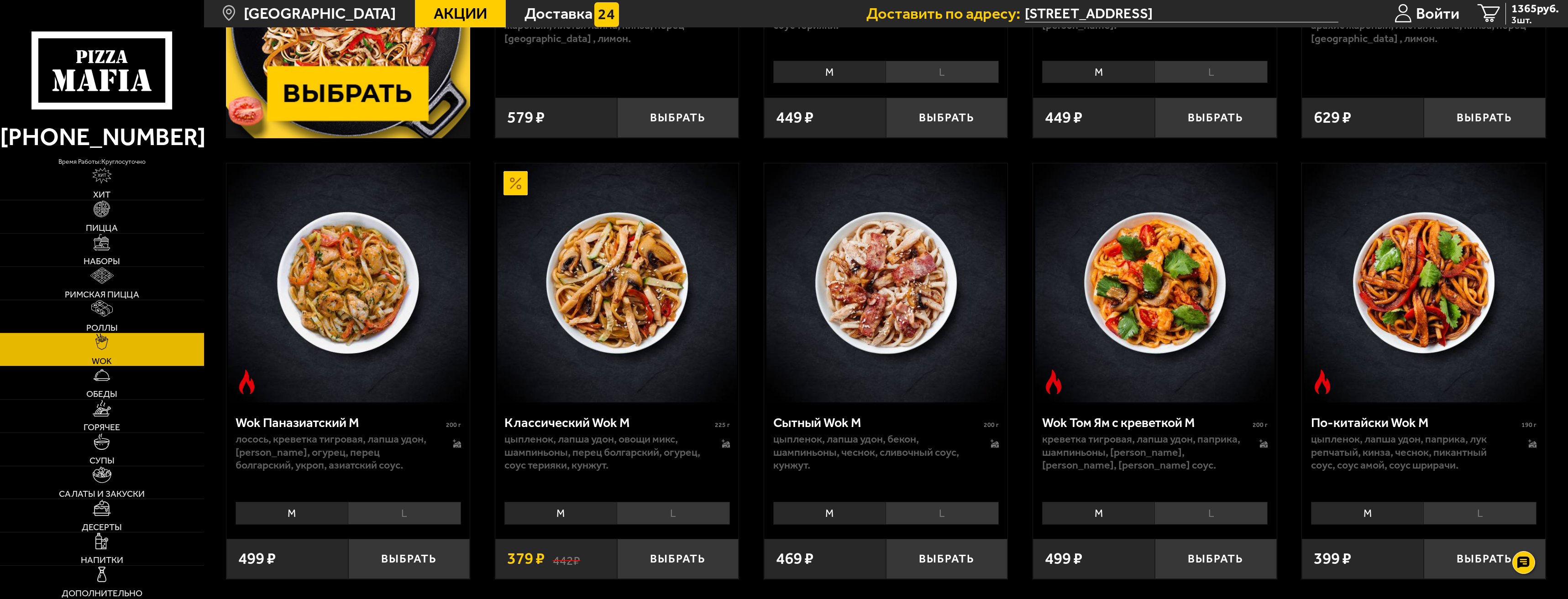
scroll to position [487, 0]
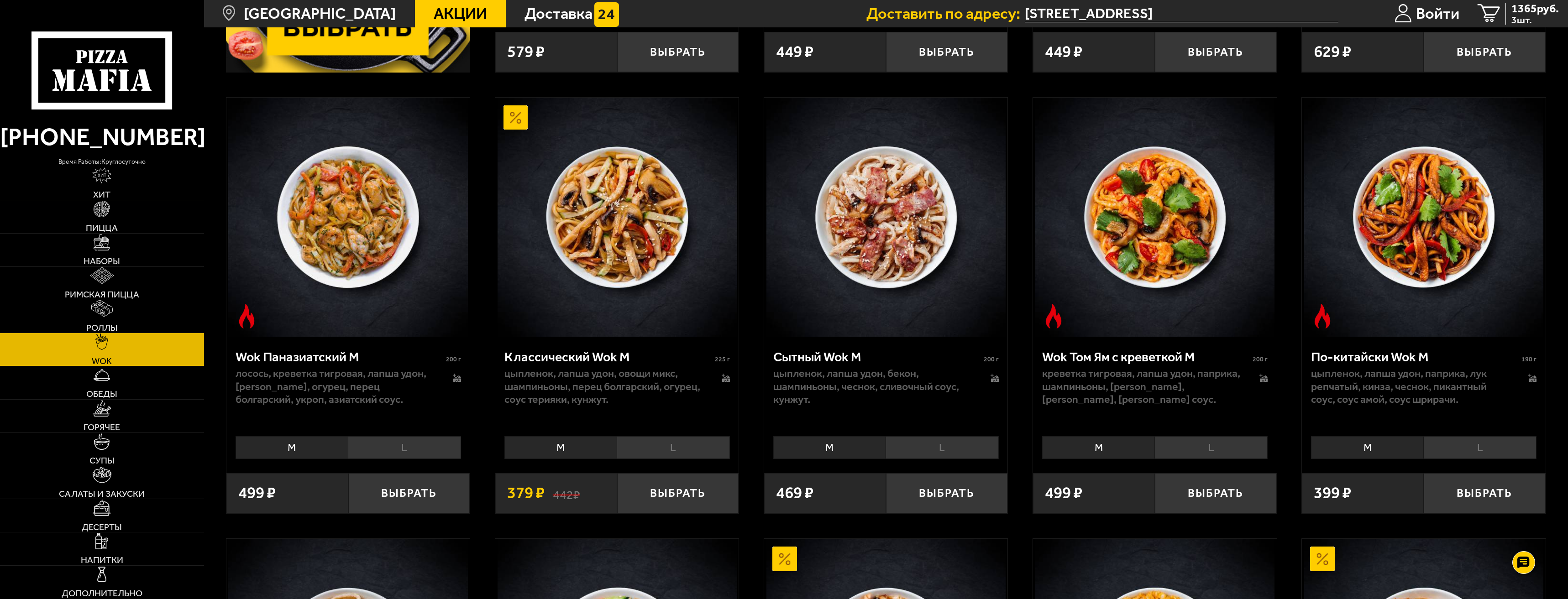
click at [104, 177] on img at bounding box center [102, 175] width 20 height 16
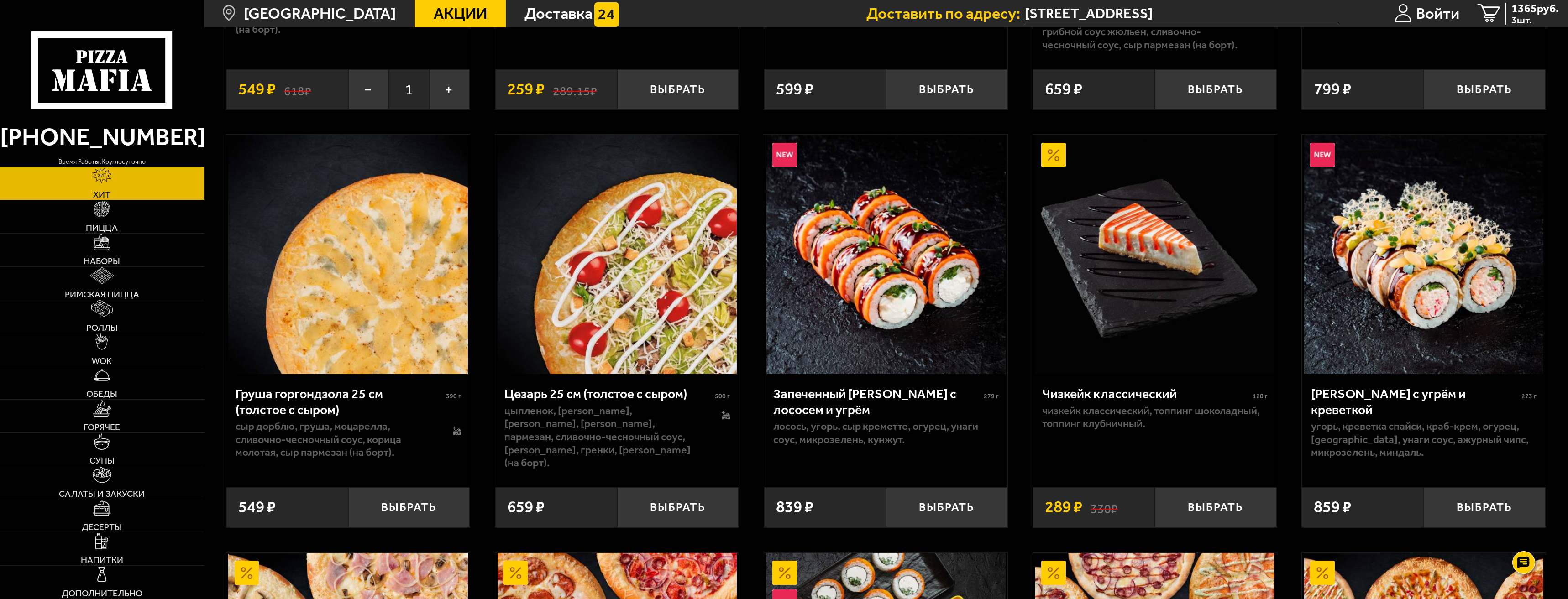
scroll to position [548, 0]
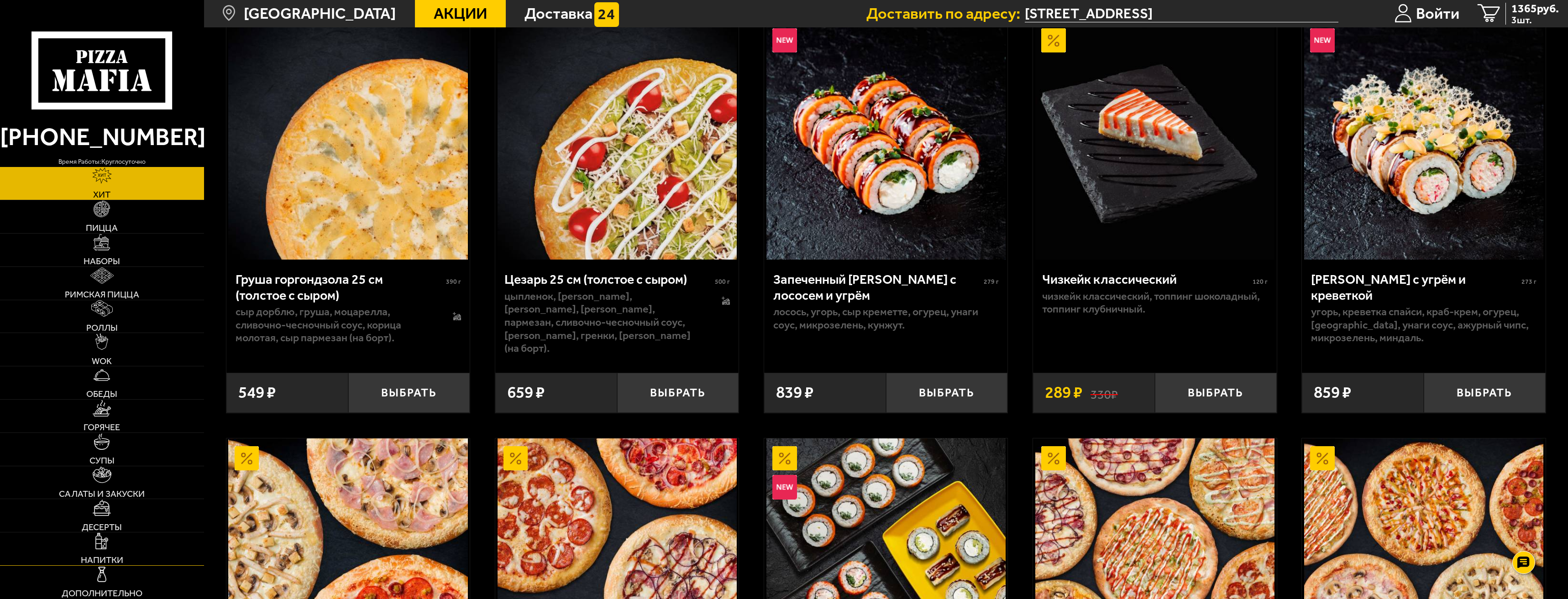
click at [116, 545] on link "Напитки" at bounding box center [102, 549] width 204 height 33
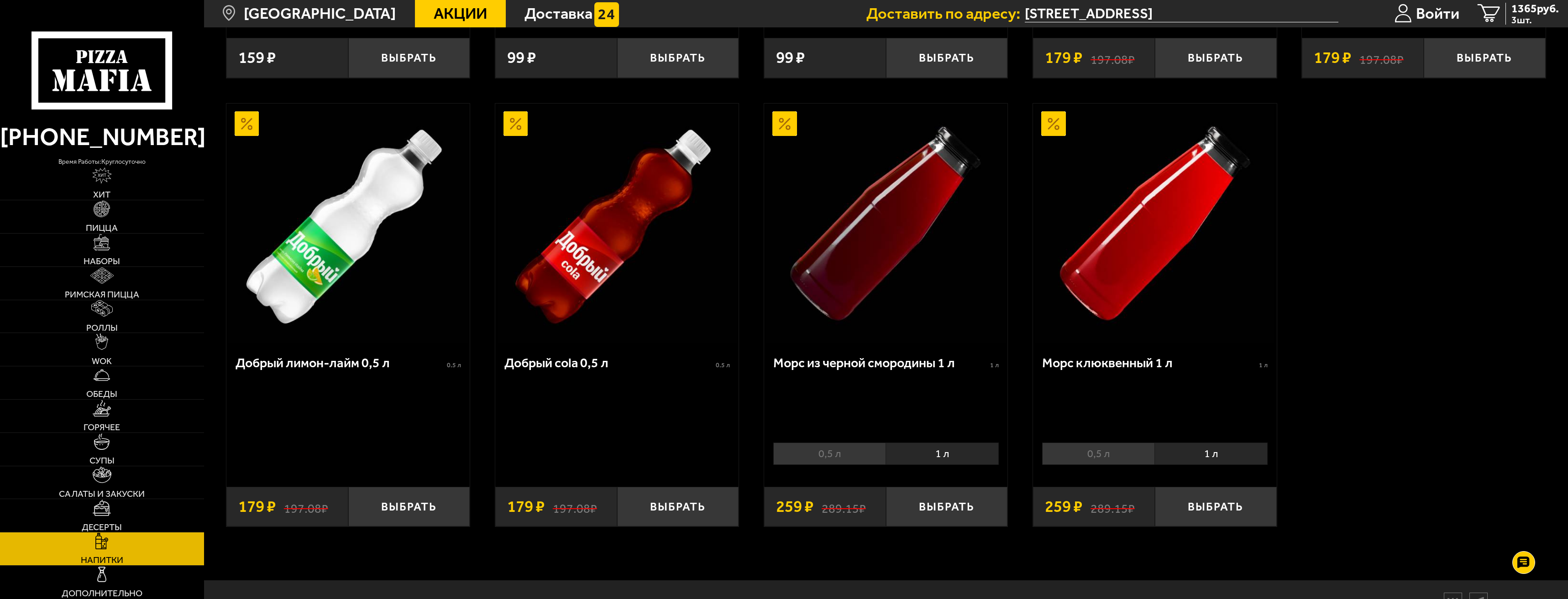
scroll to position [940, 0]
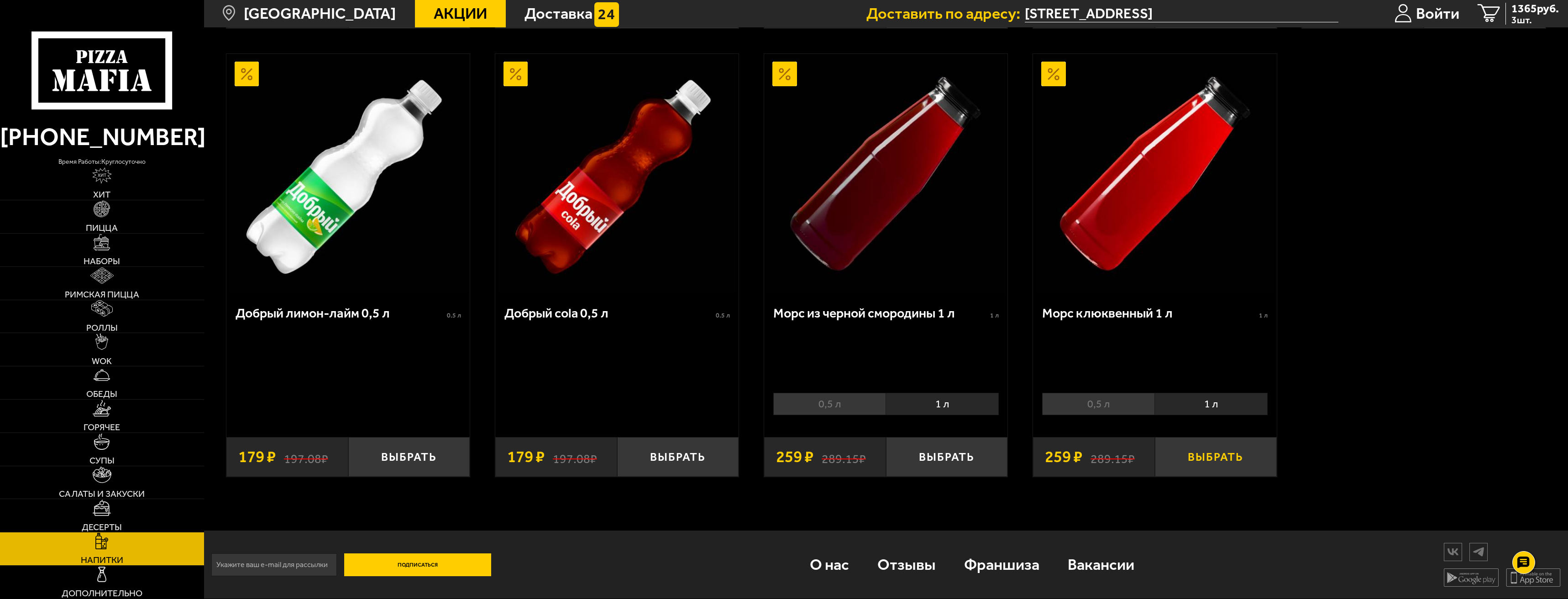
click at [1203, 457] on button "Выбрать" at bounding box center [1216, 457] width 122 height 40
click at [110, 572] on link "Дополнительно" at bounding box center [102, 583] width 204 height 33
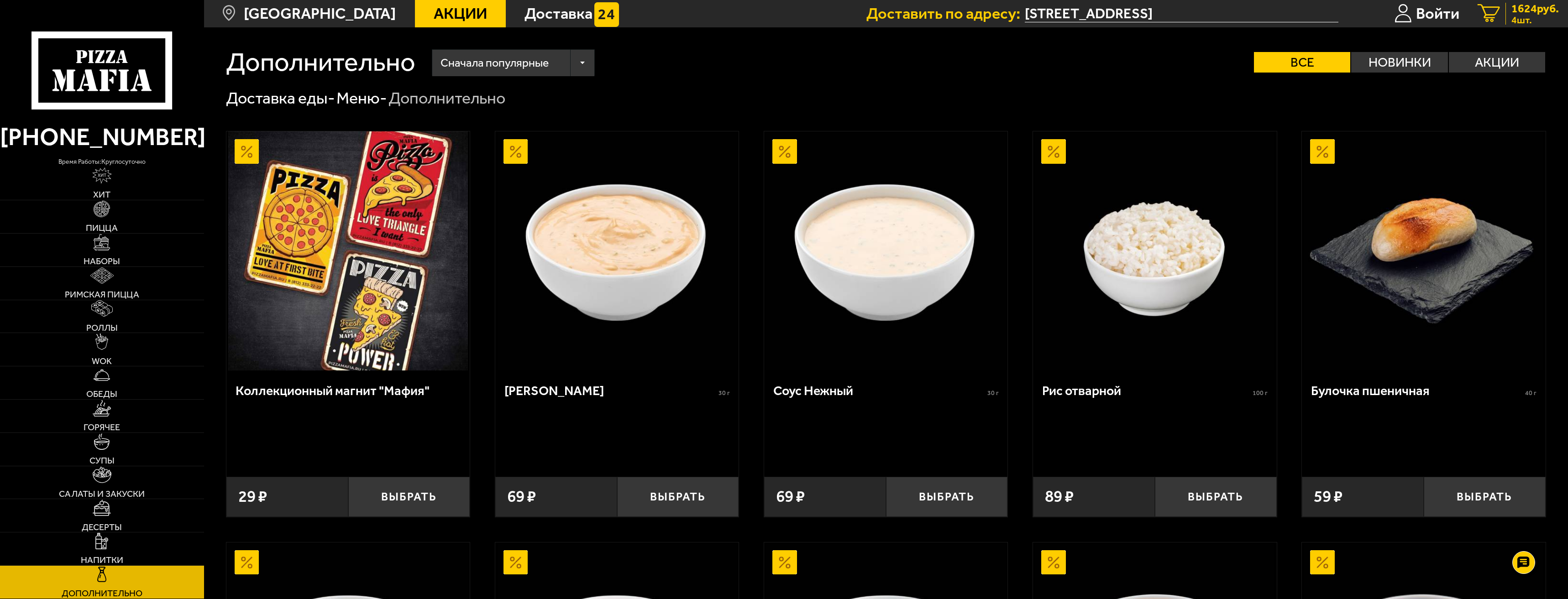
click at [1537, 13] on span "1624 руб." at bounding box center [1535, 8] width 48 height 12
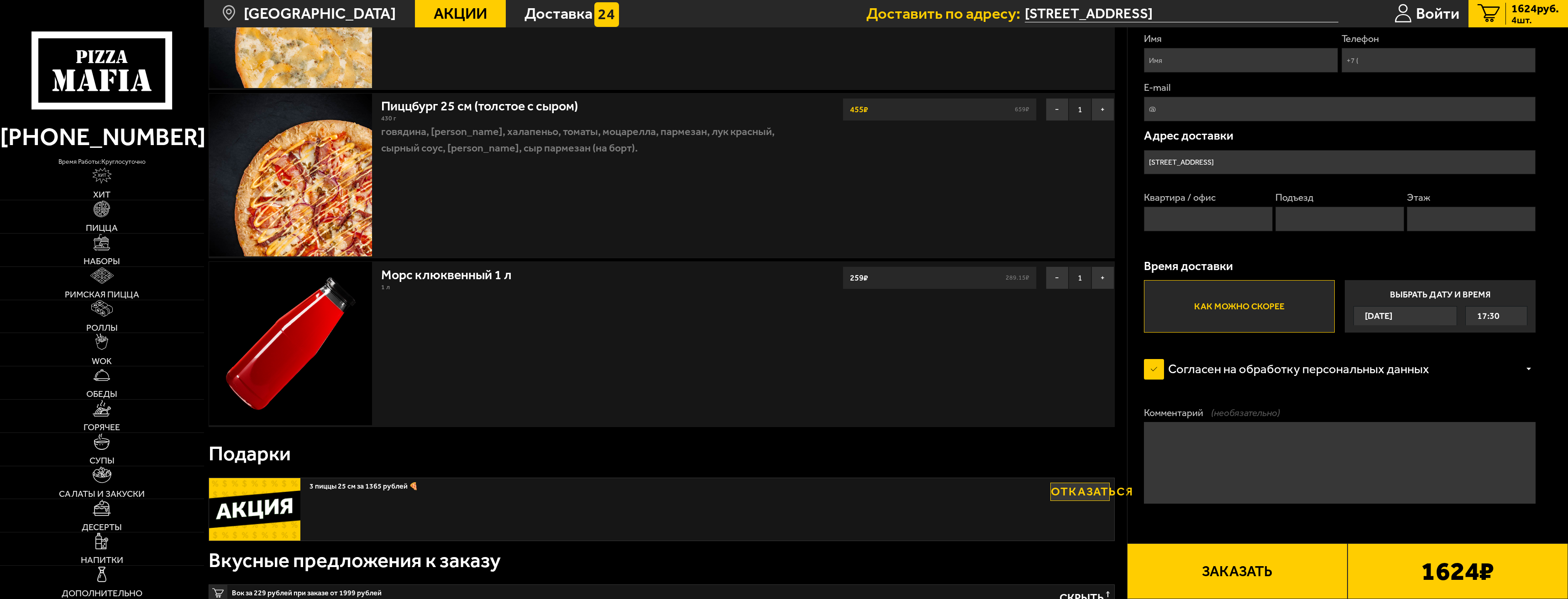
scroll to position [517, 0]
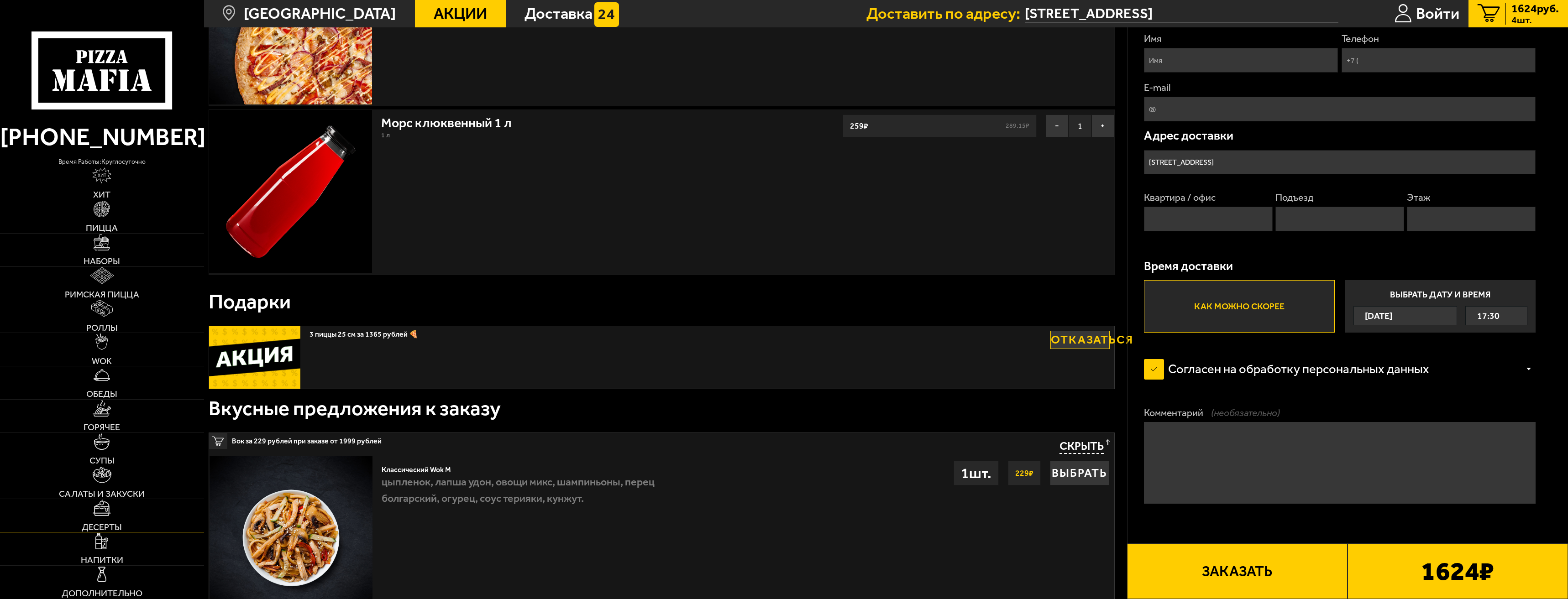
click at [113, 520] on link "Десерты" at bounding box center [102, 516] width 204 height 33
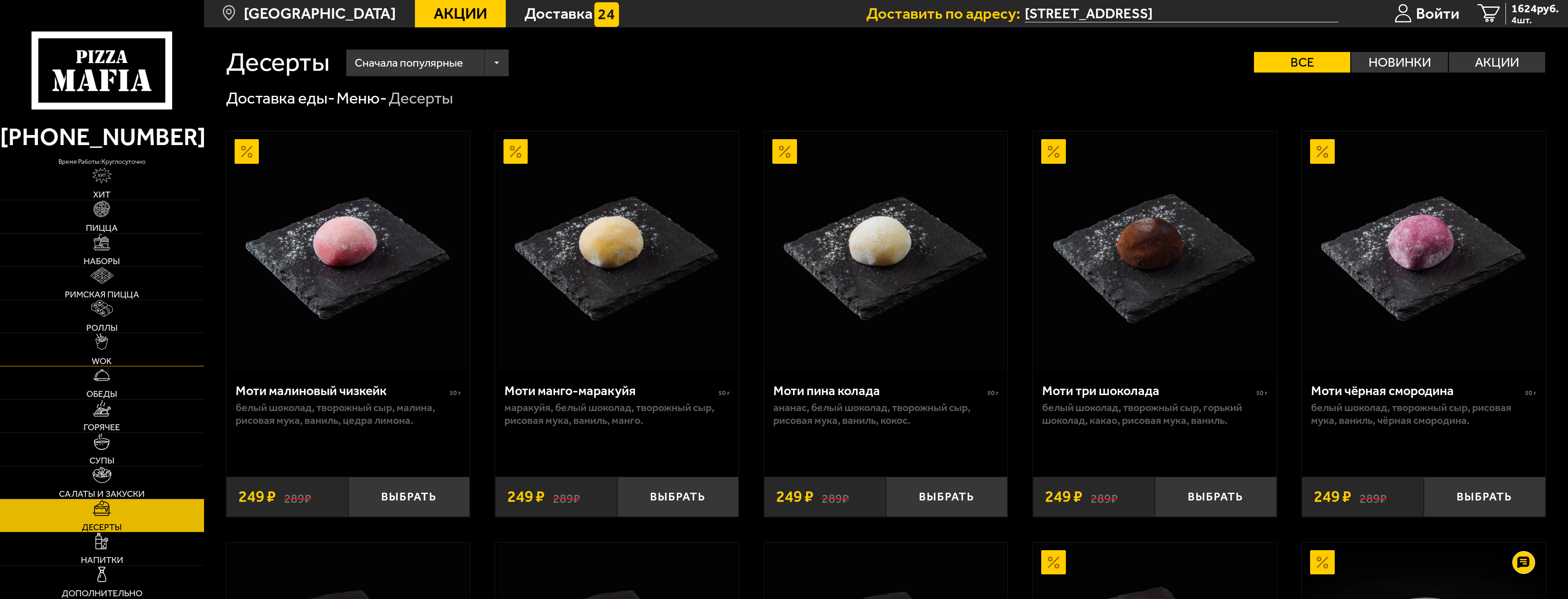
click at [110, 340] on link "WOK" at bounding box center [102, 350] width 204 height 33
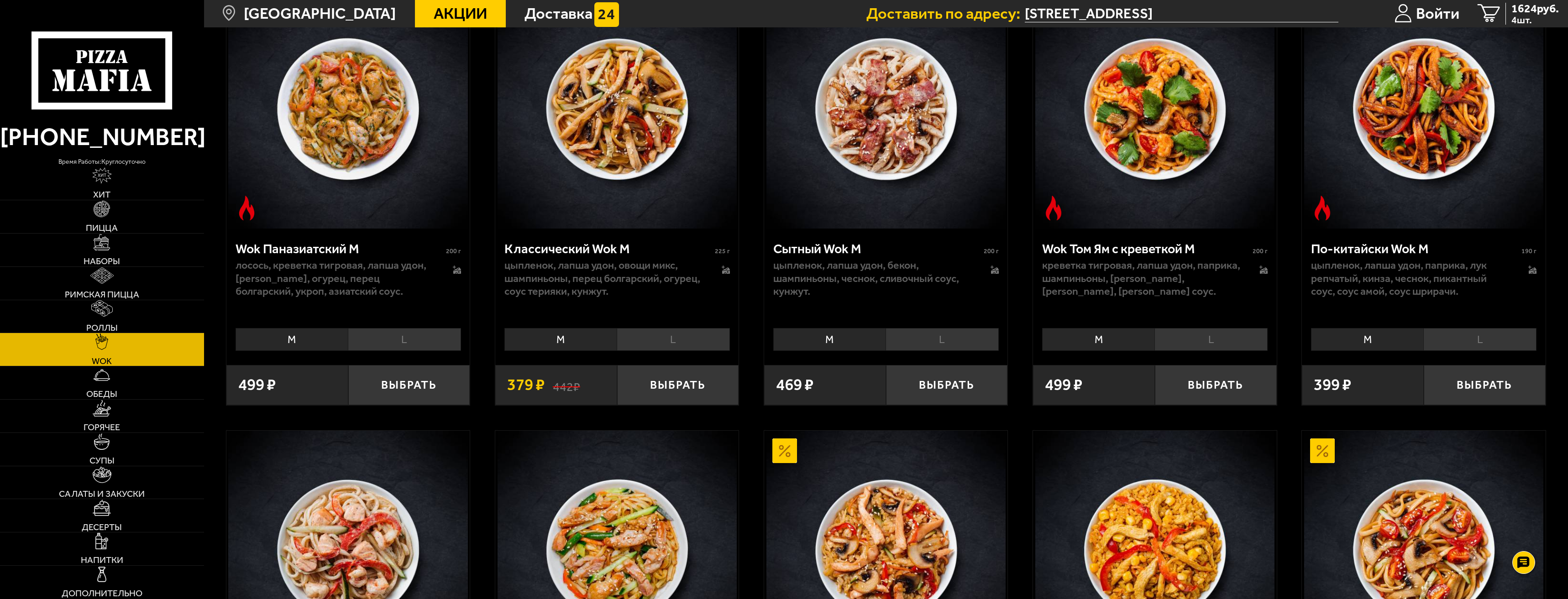
scroll to position [700, 0]
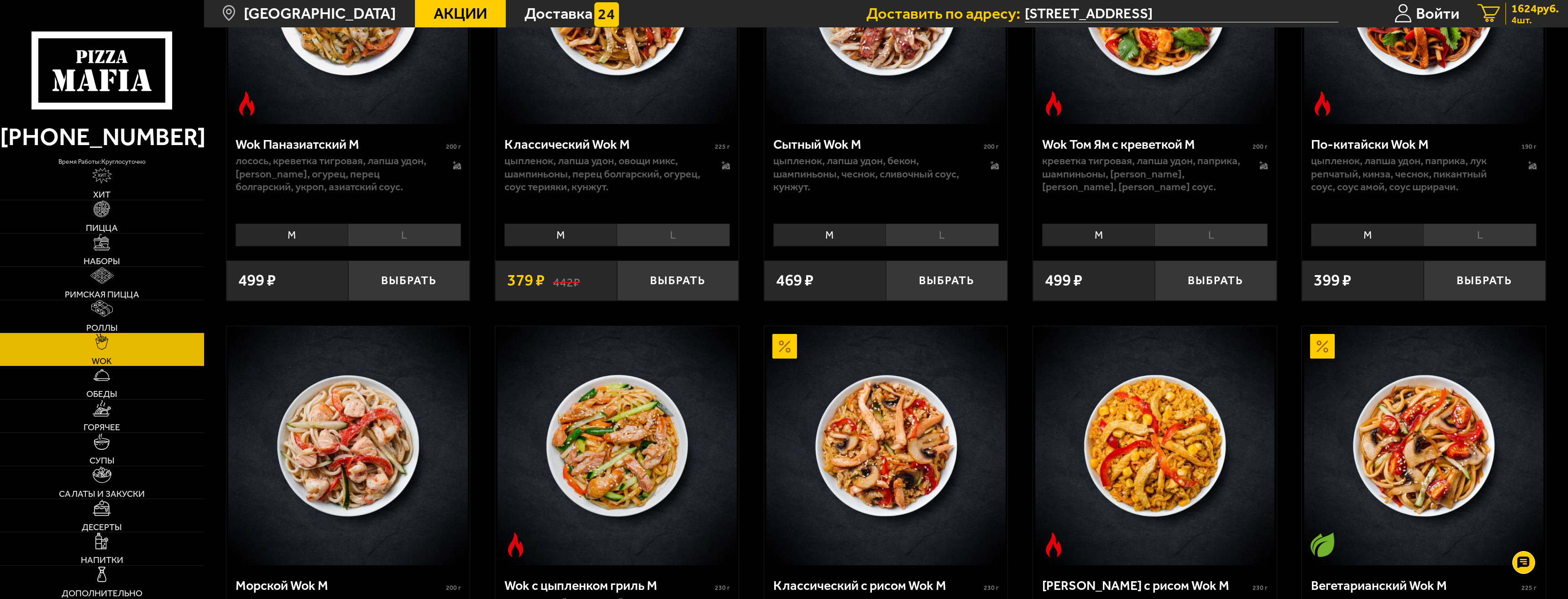
click at [1529, 13] on span "1624 руб." at bounding box center [1535, 8] width 48 height 12
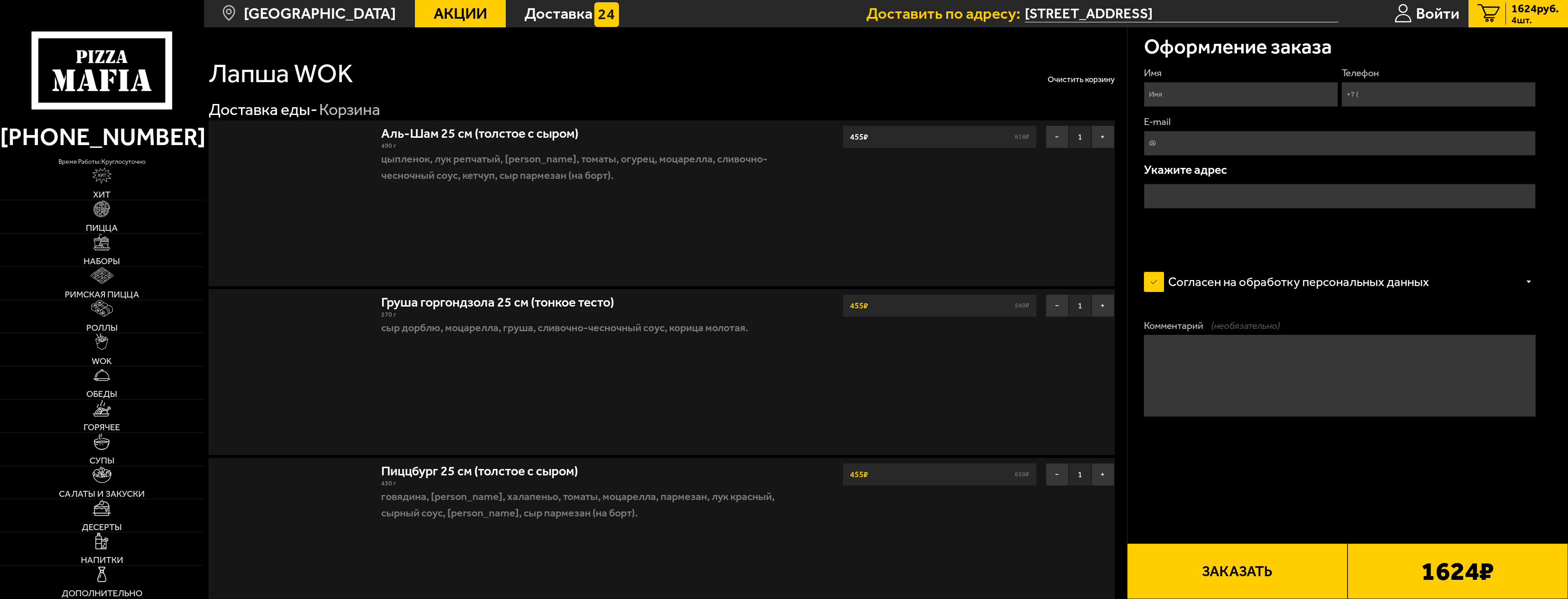
type input "Московский проспект, 186"
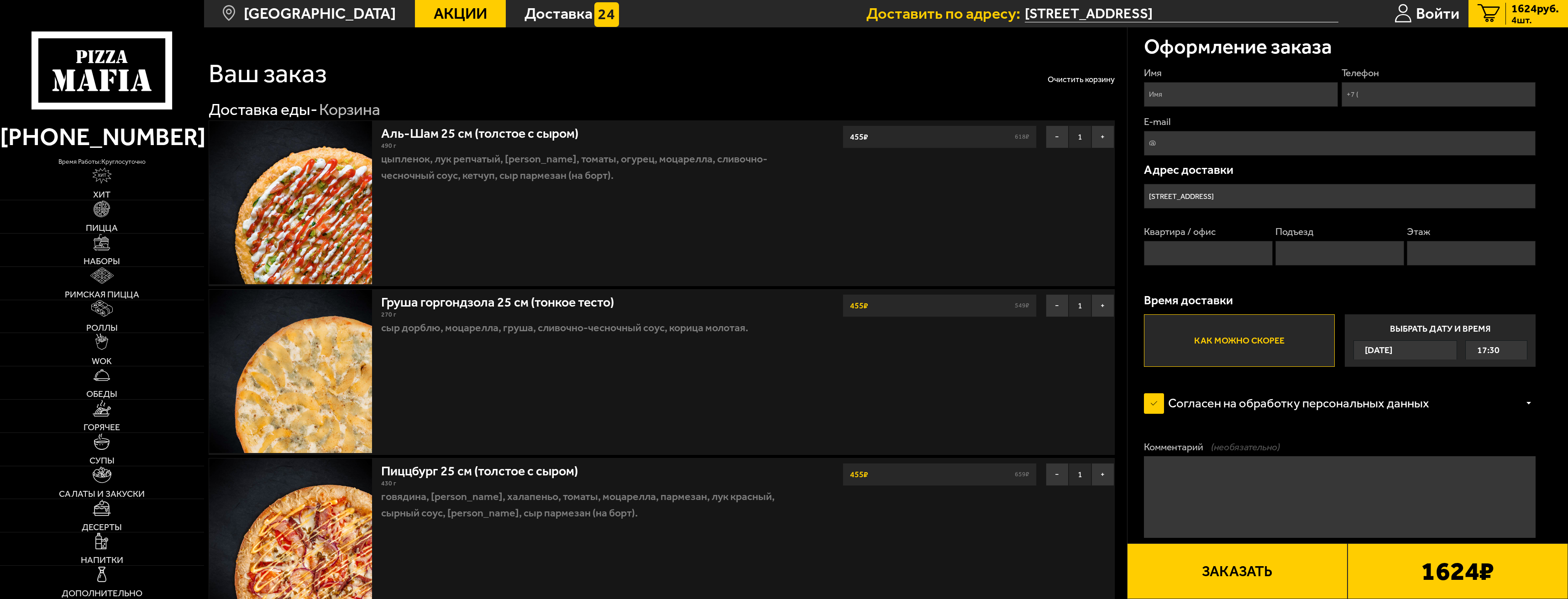
click at [1210, 99] on input "Имя" at bounding box center [1241, 94] width 194 height 24
type input "Олег"
click at [1407, 94] on input "Телефон" at bounding box center [1439, 94] width 194 height 24
type input "[PHONE_NUMBER]"
click at [1253, 140] on input "E-mail" at bounding box center [1340, 143] width 392 height 24
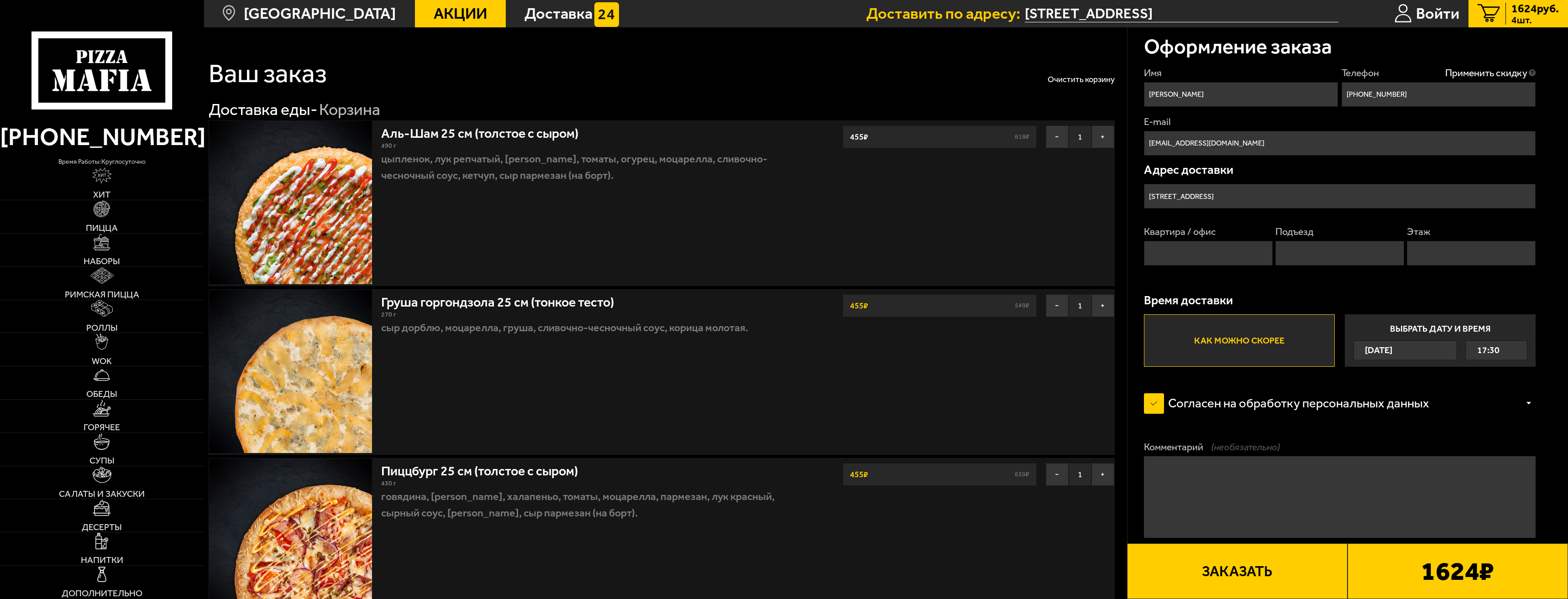
type input "luchco.oleg2009@yandex.ru"
click at [1212, 247] on input "Квартира / офис" at bounding box center [1208, 253] width 129 height 24
type input "J"
type input "Офис 25-Н"
click at [1311, 246] on input "Подъезд" at bounding box center [1339, 253] width 129 height 24
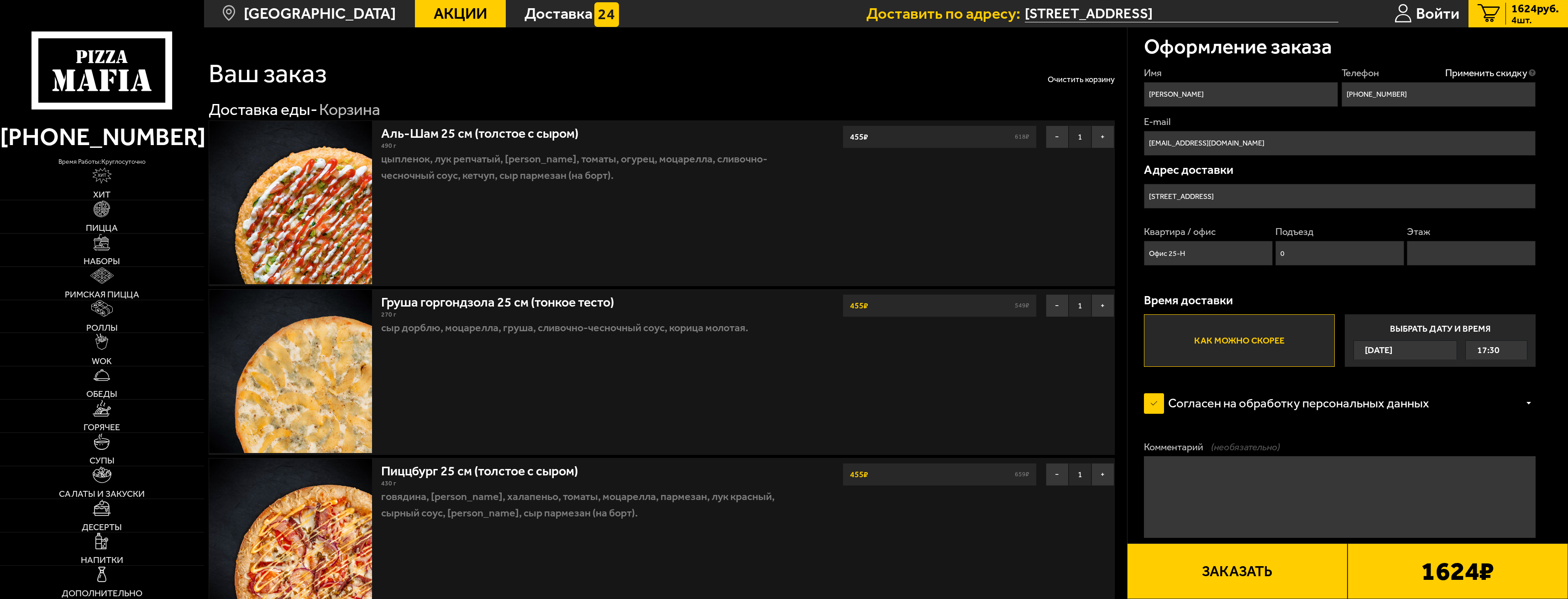
type input "0"
click at [1444, 255] on input "Этаж" at bounding box center [1471, 253] width 129 height 24
type input "2"
click at [1466, 330] on label "Выбрать дату и время Сегодня 17:30" at bounding box center [1441, 341] width 191 height 52
click at [0, 0] on input "Выбрать дату и время Сегодня 17:30" at bounding box center [0, 0] width 0 height 0
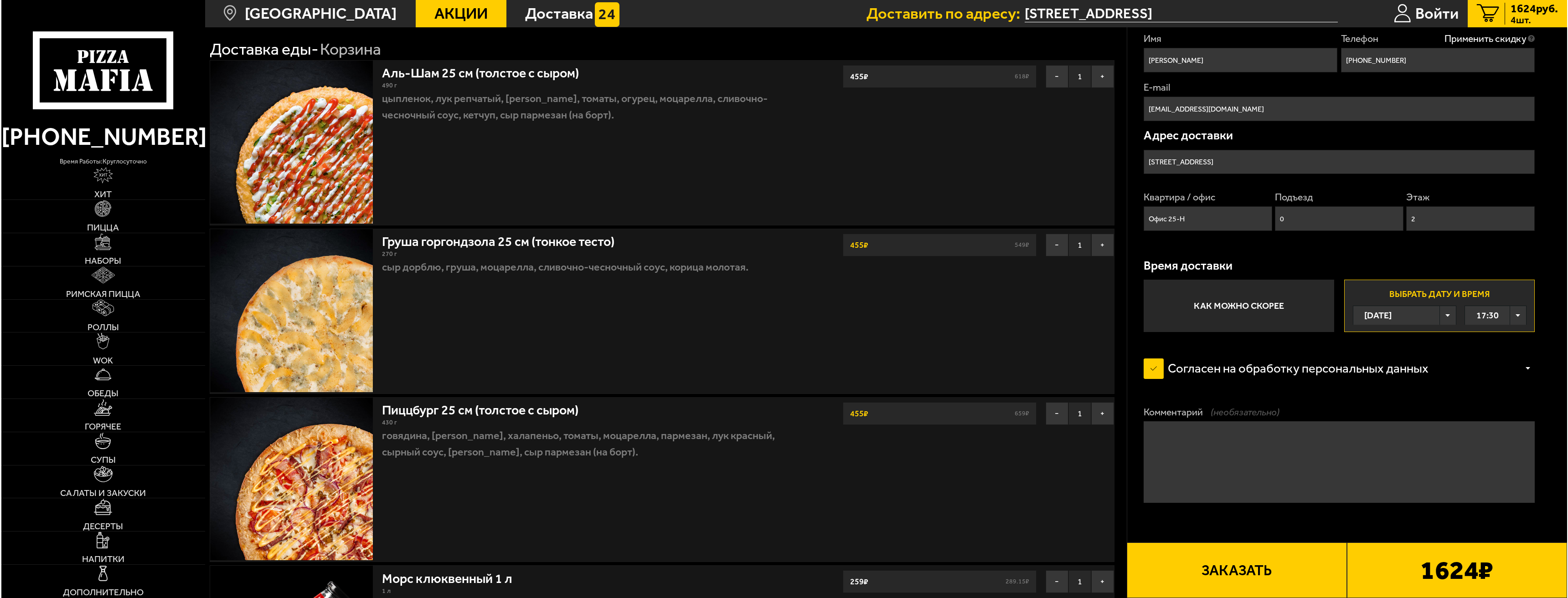
scroll to position [61, 0]
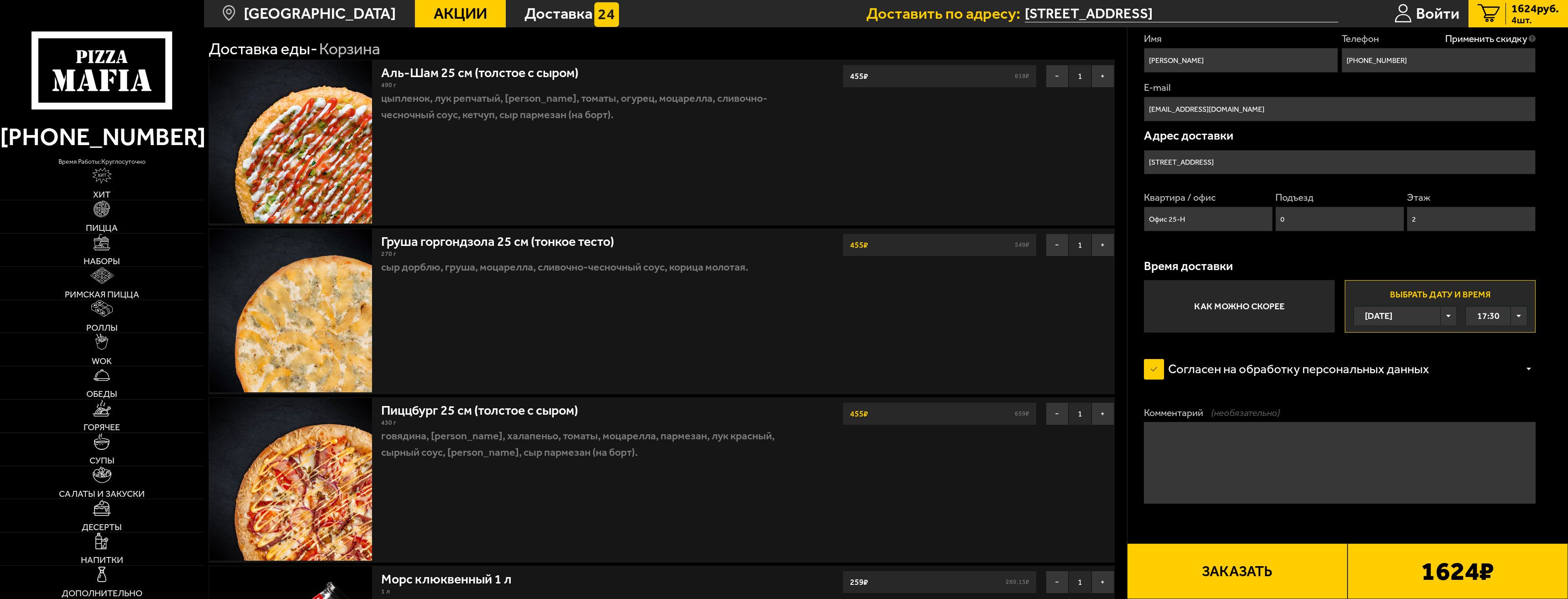
click at [1231, 442] on textarea "Комментарий (необязательно)" at bounding box center [1340, 463] width 392 height 82
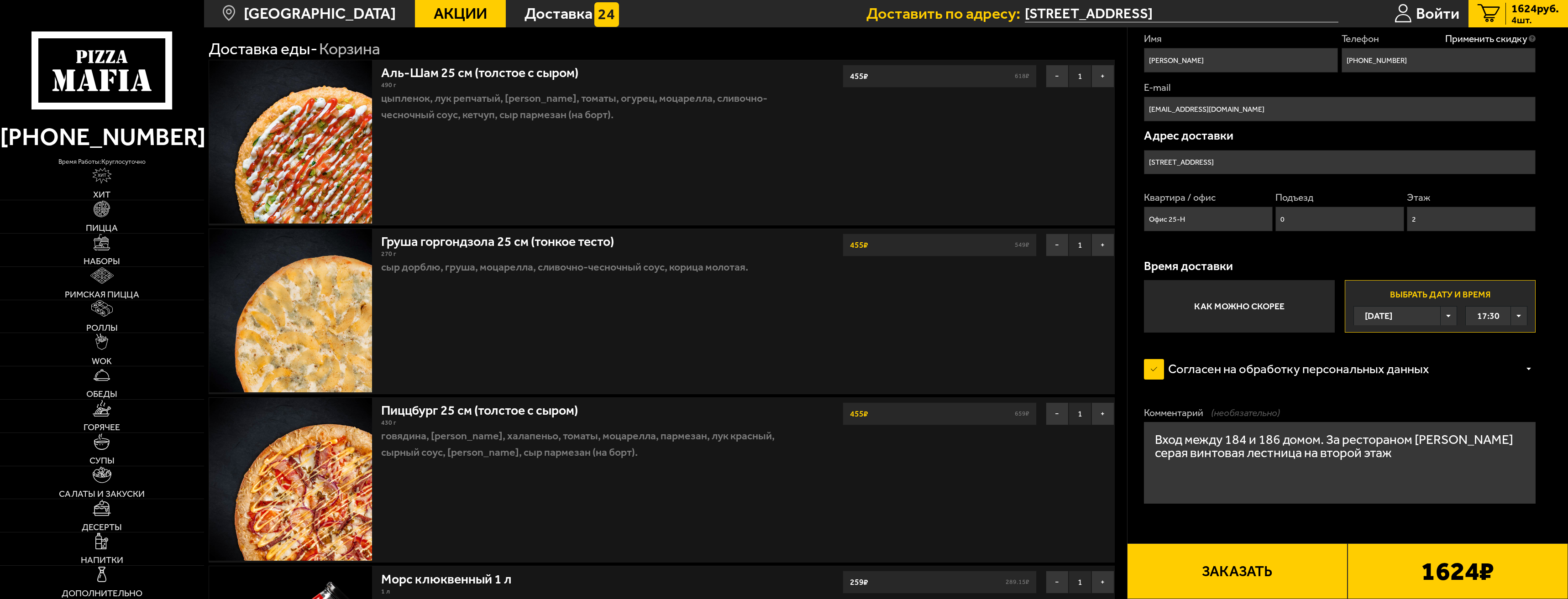
click at [1463, 439] on textarea "Вход между 184 и 186 домом. За рестораном CHANG серая винтовая лестница на втор…" at bounding box center [1340, 463] width 392 height 82
drag, startPoint x: 1259, startPoint y: 451, endPoint x: 1266, endPoint y: 452, distance: 7.1
click at [1266, 452] on textarea "Вход между 184 и 186 домом. За рестораном CHANG подняться по серая винтовая лес…" at bounding box center [1340, 463] width 392 height 82
drag, startPoint x: 1316, startPoint y: 453, endPoint x: 1325, endPoint y: 455, distance: 9.2
click at [1325, 455] on textarea "Вход между 184 и 186 домом. За рестораном CHANG подняться по серой винтовая лес…" at bounding box center [1340, 463] width 392 height 82
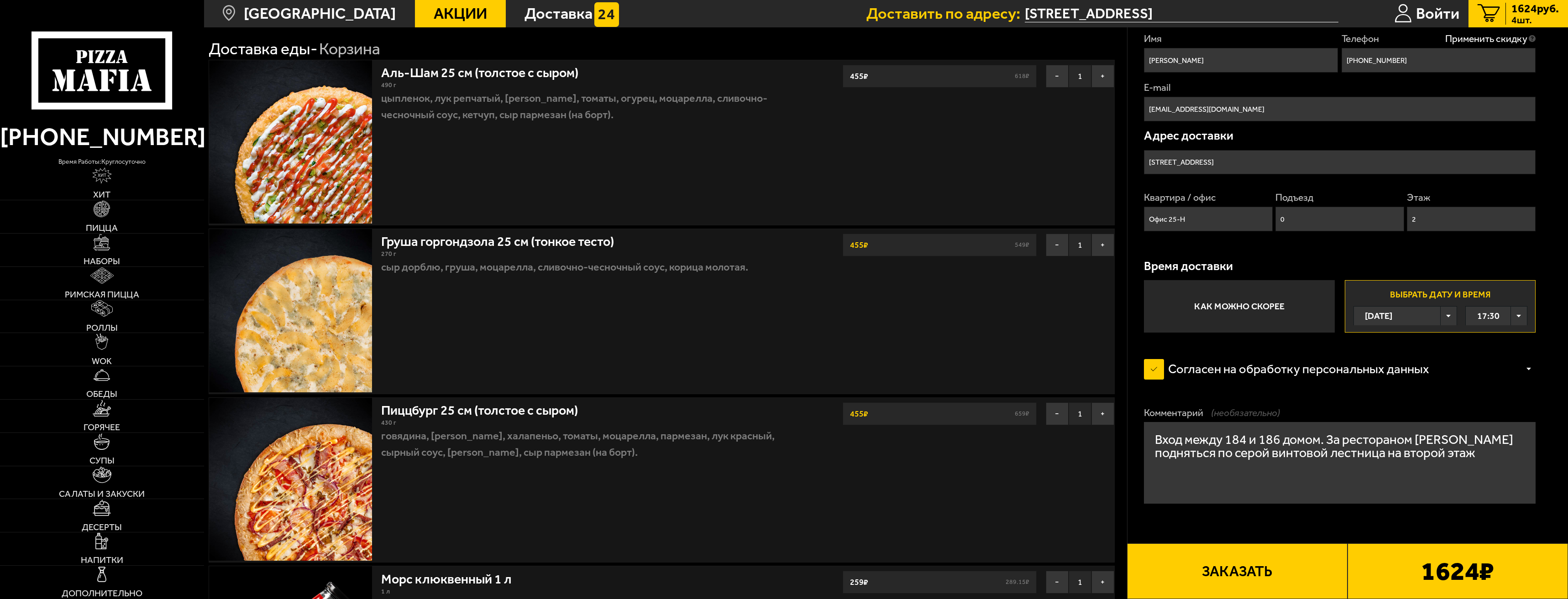
click at [1385, 454] on textarea "Вход между 184 и 186 домом. За рестораном CHANG подняться по серой винтовой лес…" at bounding box center [1340, 463] width 392 height 82
type textarea "Вход между 184 и 186 домом. За рестораном CHANG подняться по серой винтовой лес…"
click at [1242, 575] on button "Заказать" at bounding box center [1238, 571] width 221 height 55
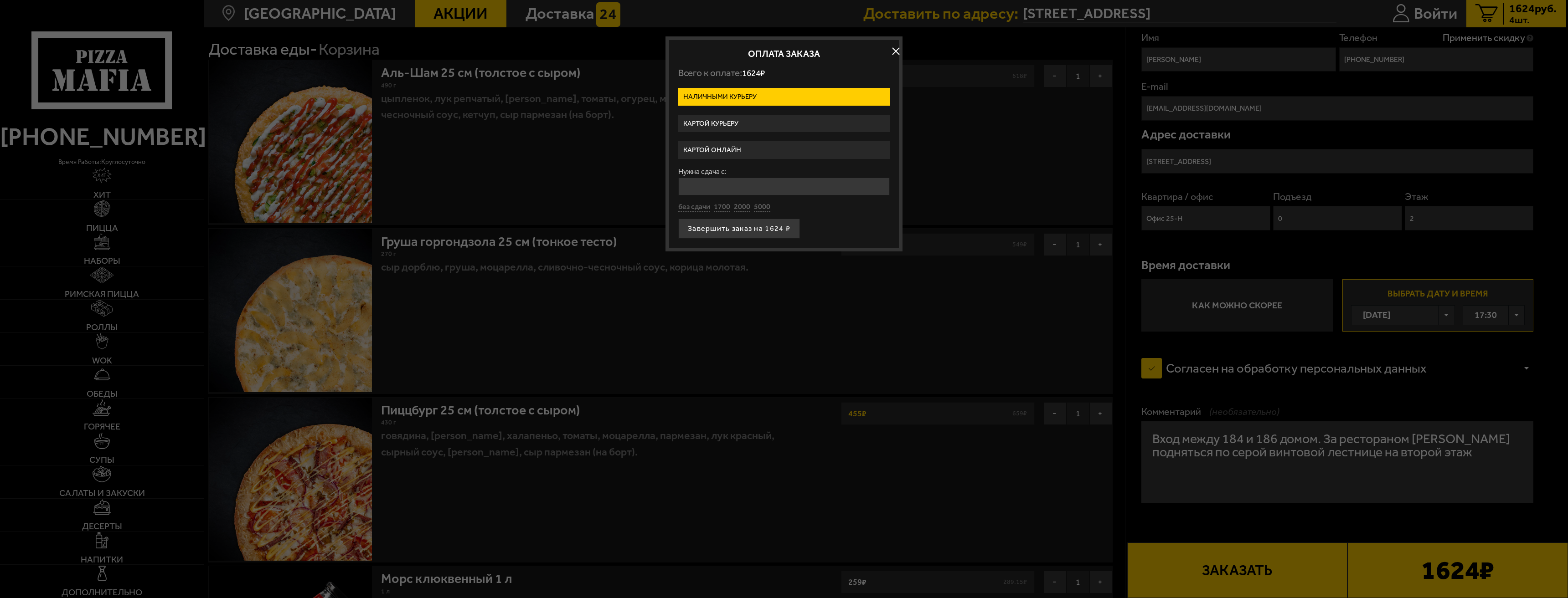
click at [788, 147] on label "Картой онлайн" at bounding box center [783, 150] width 211 height 18
click at [0, 0] on input "Картой онлайн" at bounding box center [0, 0] width 0 height 0
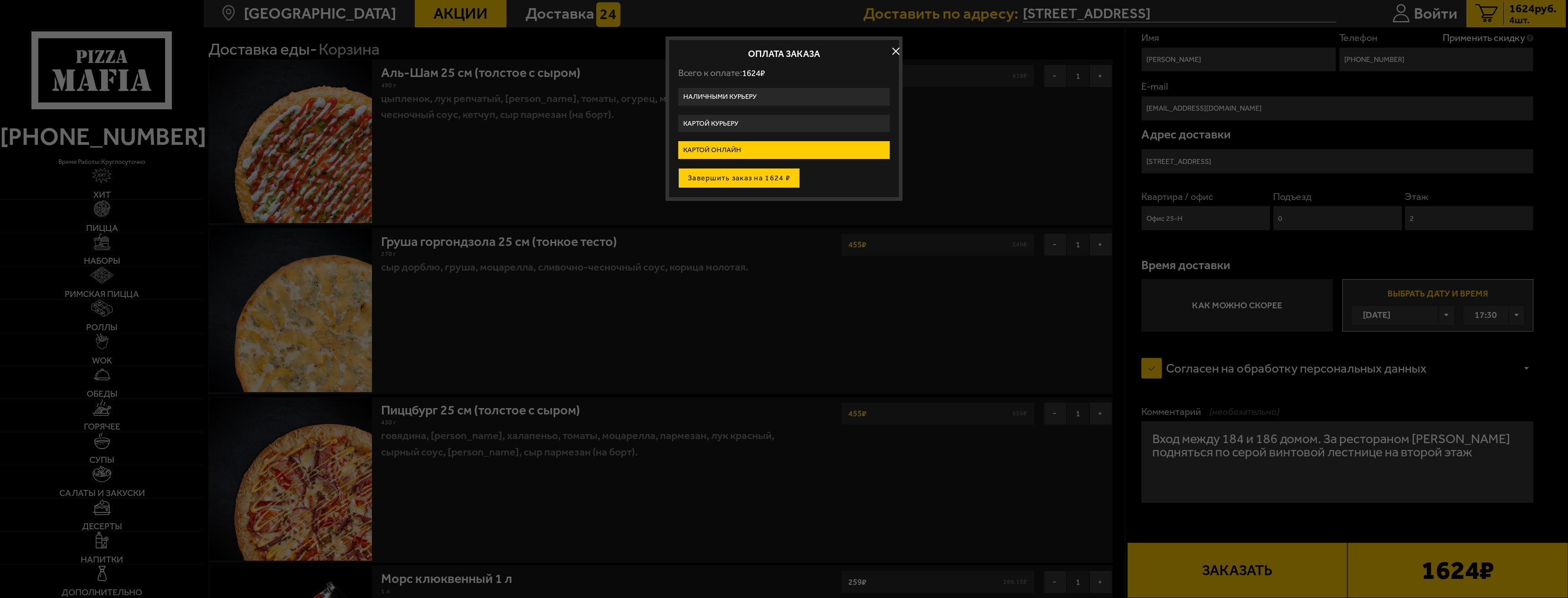
click at [755, 181] on button "Завершить заказ на 1624 ₽" at bounding box center [739, 178] width 122 height 20
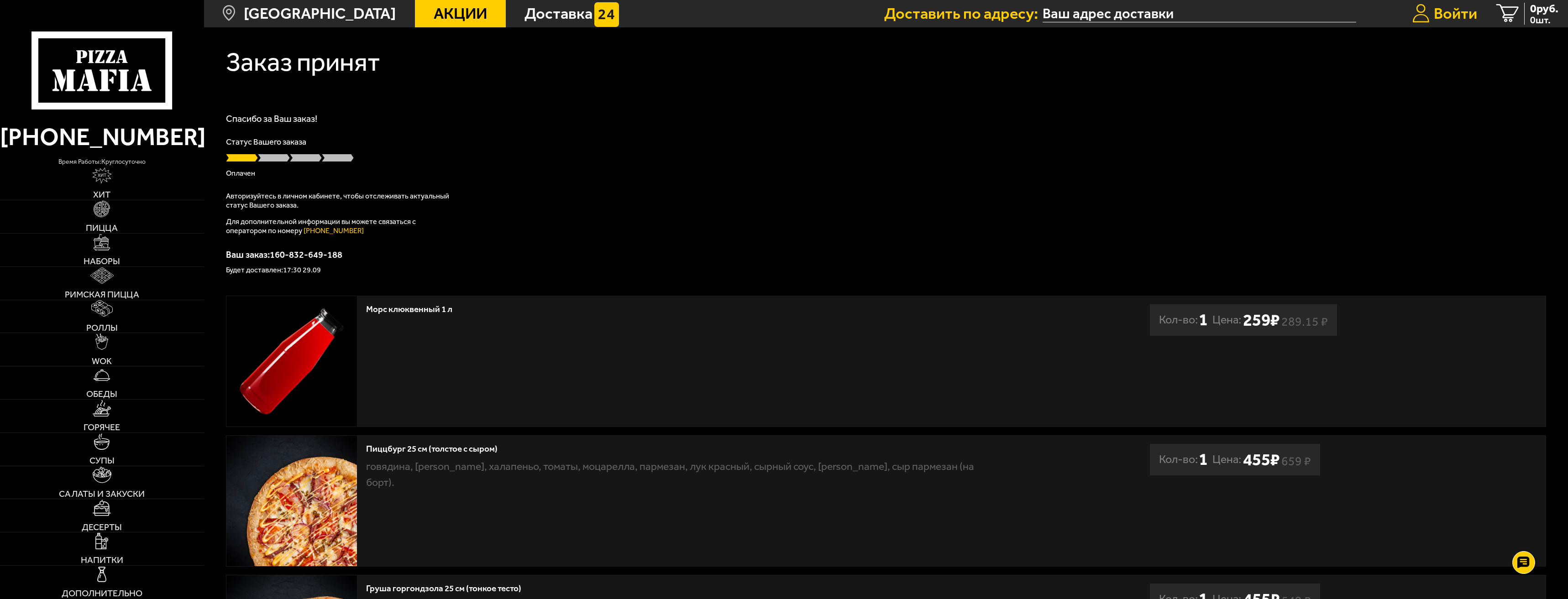
click at [1448, 11] on span "Войти" at bounding box center [1455, 13] width 43 height 15
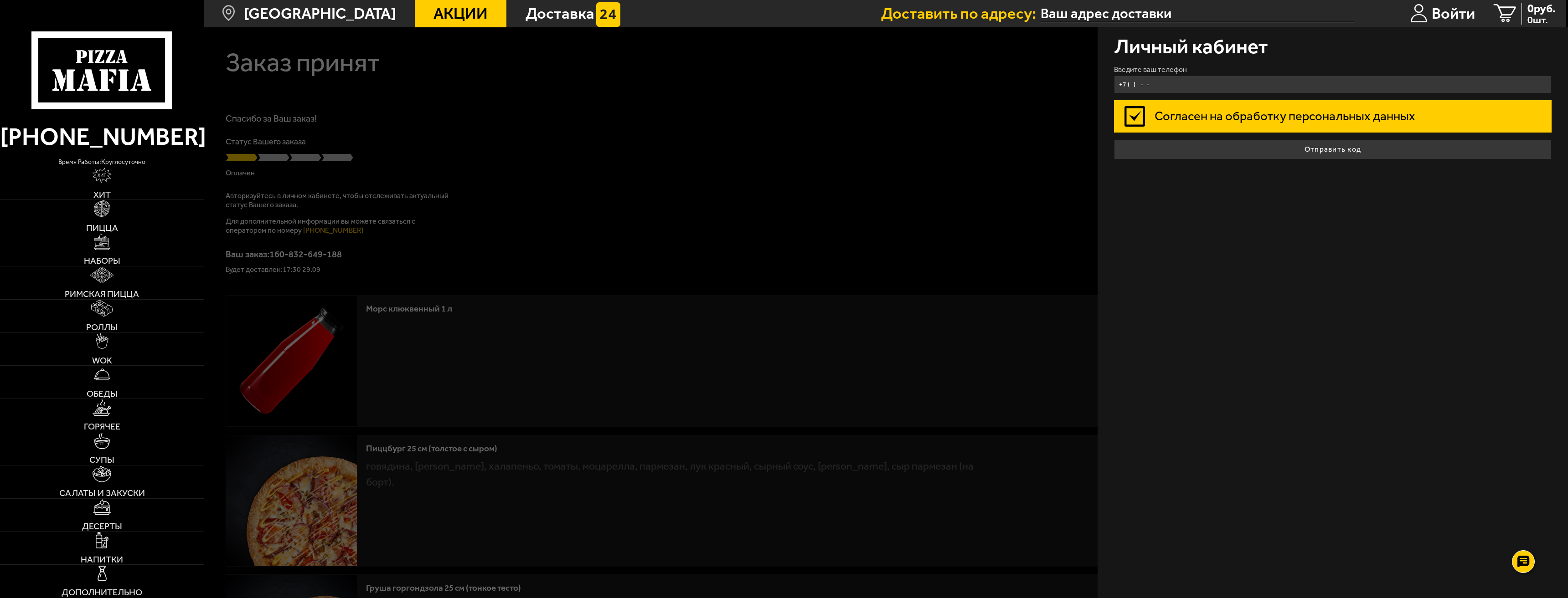
click at [1188, 86] on input "+7 ( ) - -" at bounding box center [1332, 84] width 438 height 18
type input "[PHONE_NUMBER]"
click at [1114, 139] on button "Отправить код" at bounding box center [1332, 149] width 438 height 20
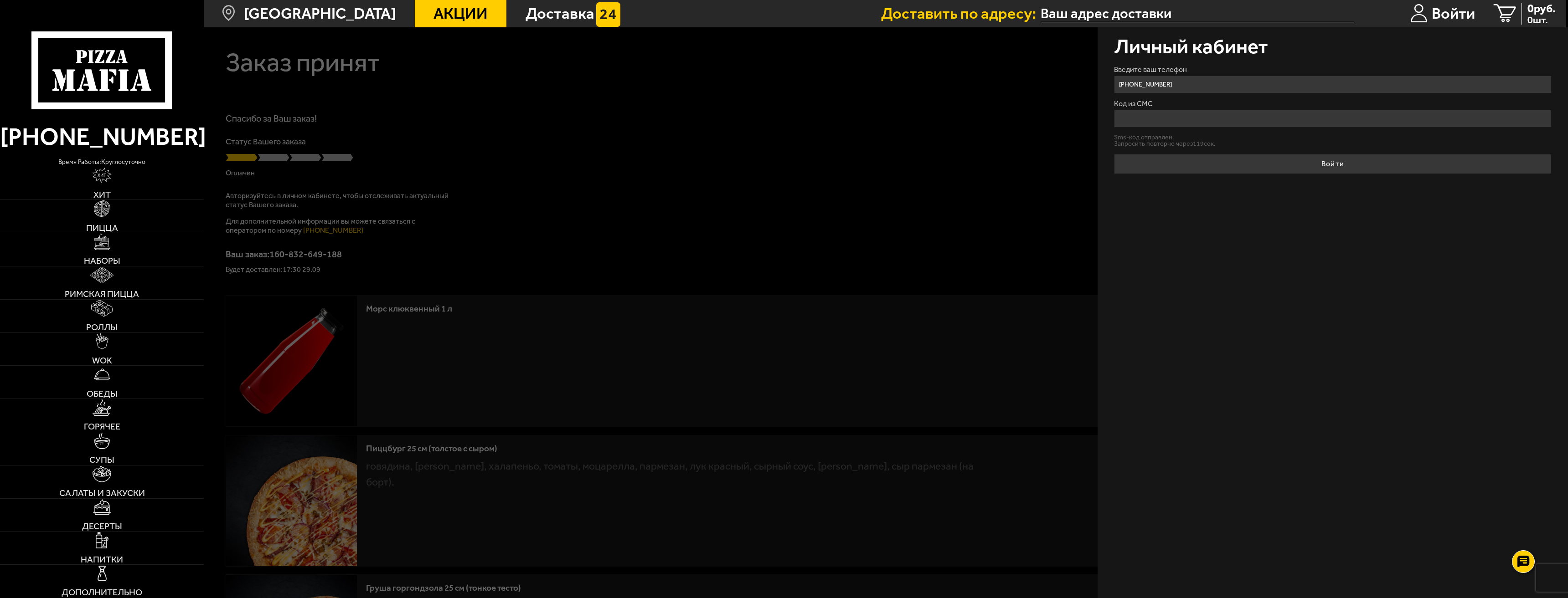
click at [1158, 116] on input "Код из СМС" at bounding box center [1332, 118] width 438 height 18
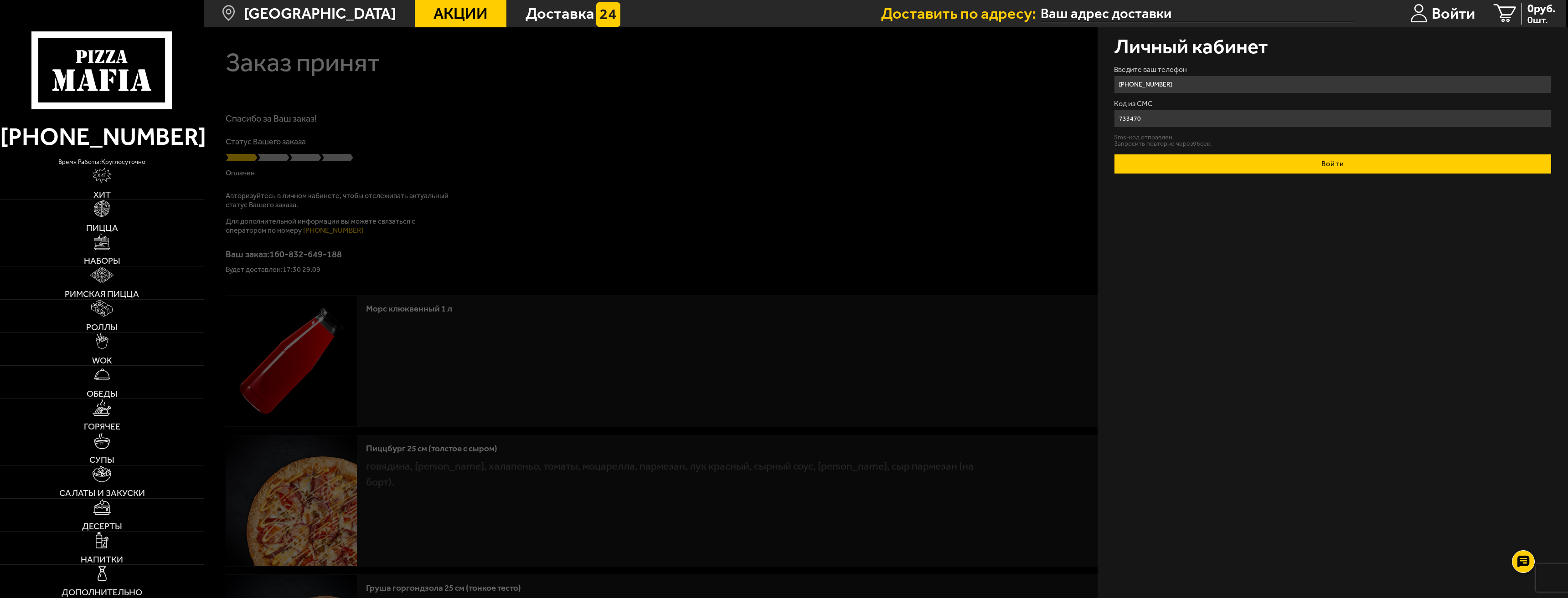
type input "733470"
click at [1322, 158] on button "Войти" at bounding box center [1332, 164] width 438 height 20
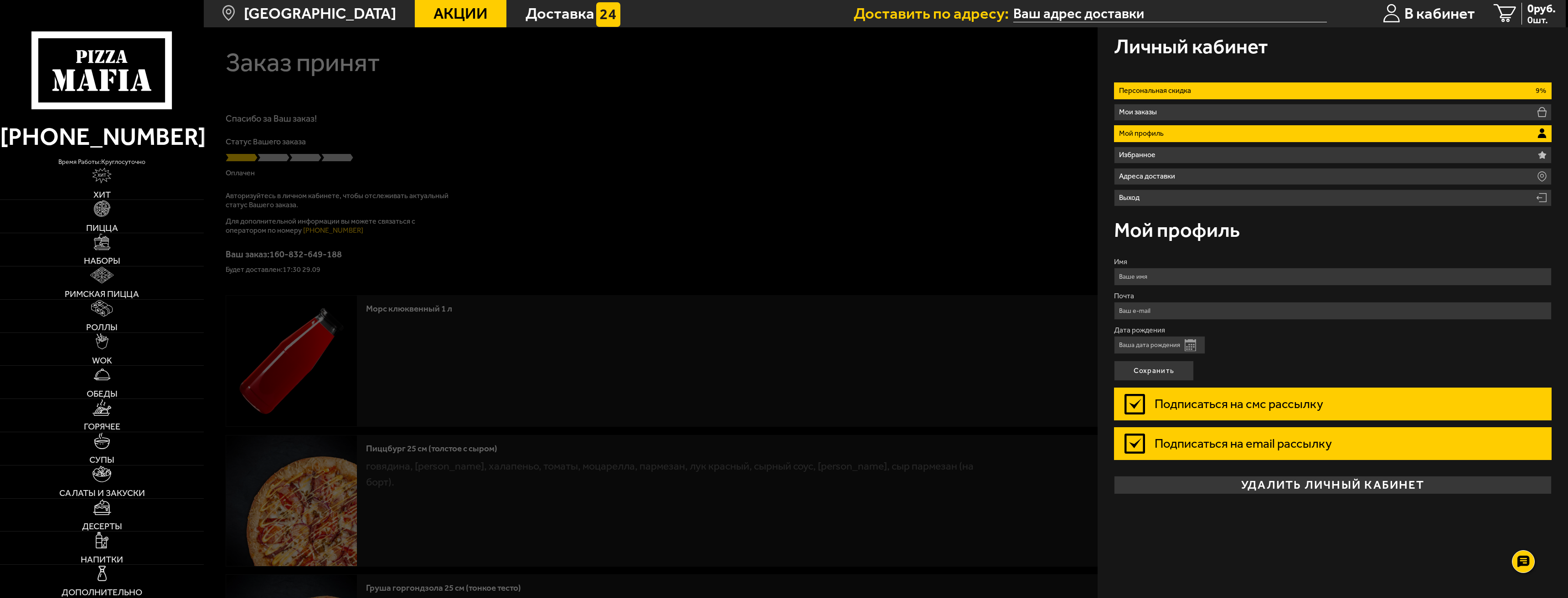
click at [1186, 91] on p "Персональная скидка" at bounding box center [1157, 91] width 76 height 7
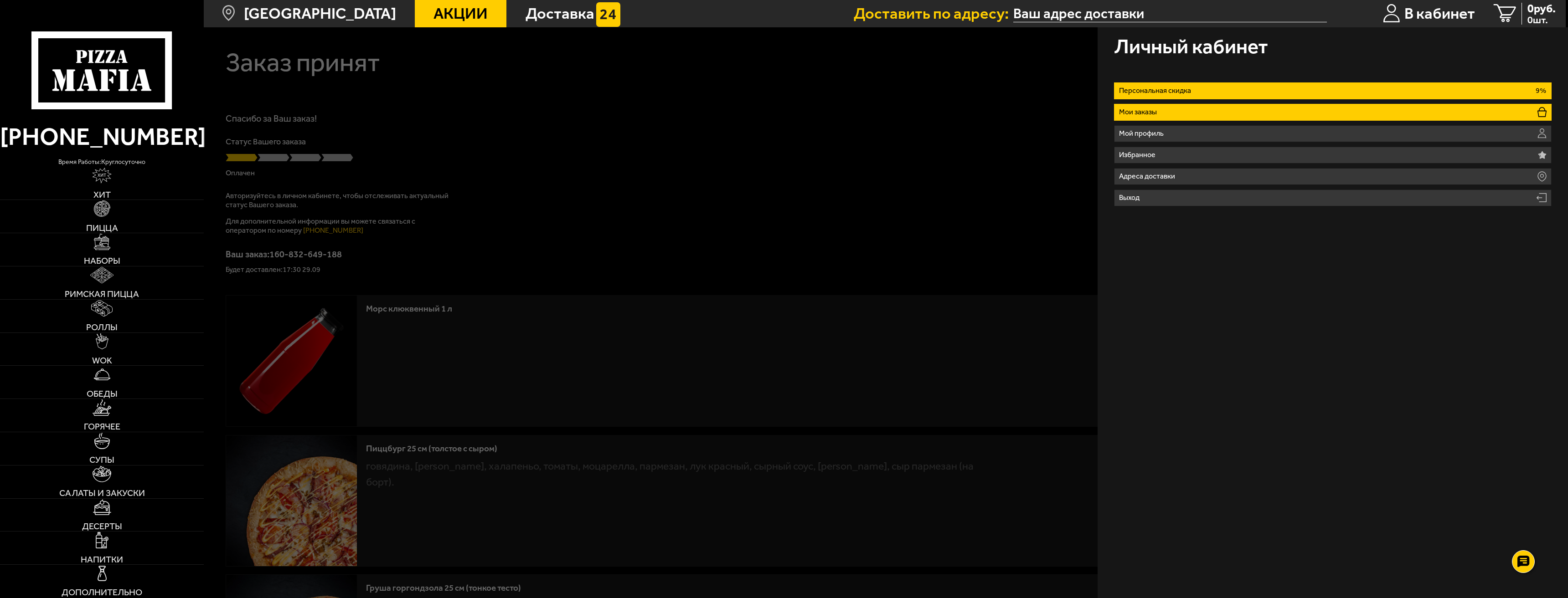
click at [1191, 112] on li "Мои заказы" at bounding box center [1332, 113] width 438 height 17
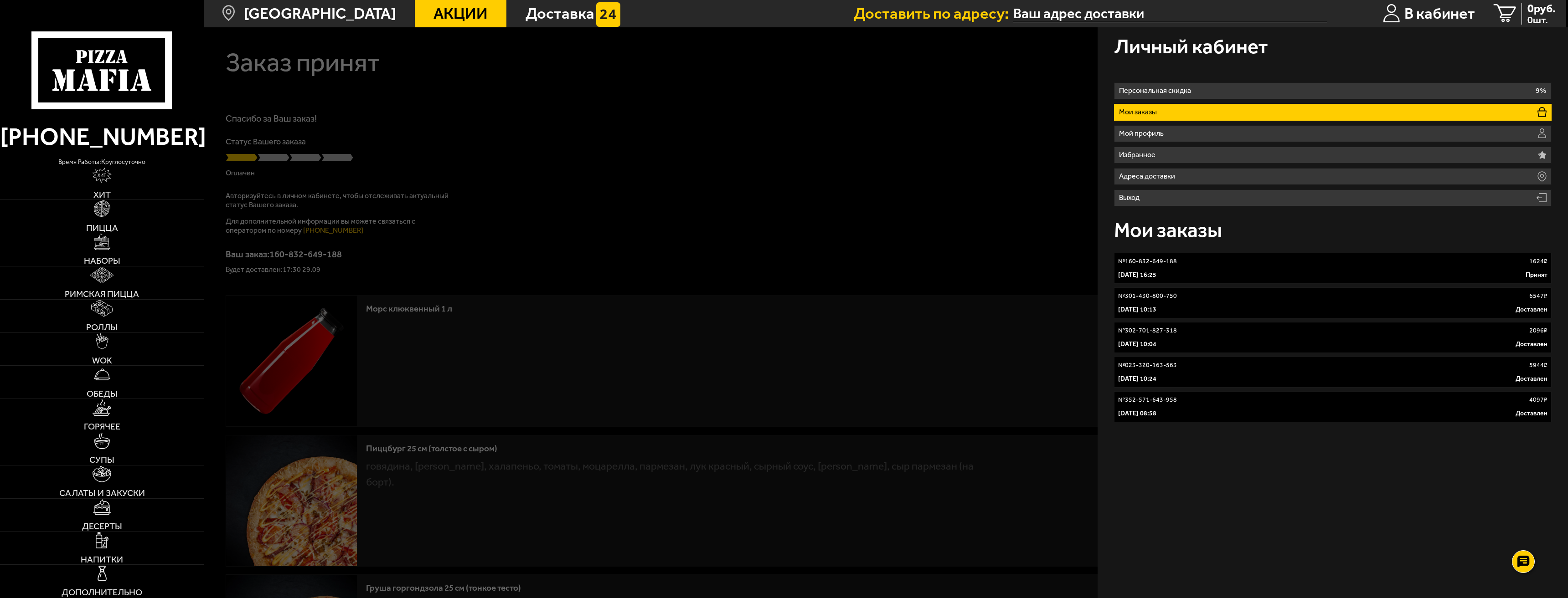
click at [1244, 273] on div "[DATE] 16:25 Принят" at bounding box center [1332, 275] width 429 height 9
